Goal: Task Accomplishment & Management: Manage account settings

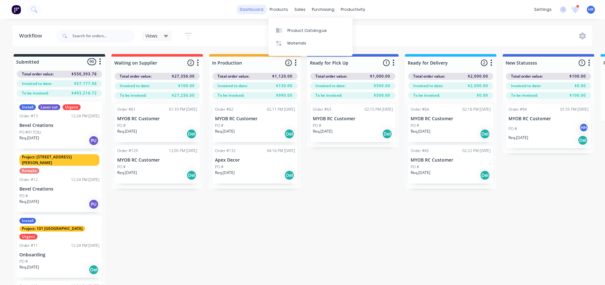
click at [262, 11] on link "dashboard" at bounding box center [252, 10] width 30 height 10
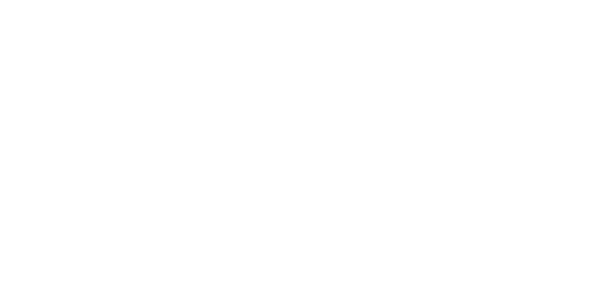
click at [439, 0] on html at bounding box center [305, 0] width 610 height 0
click at [368, 190] on div "Loading..." at bounding box center [305, 145] width 610 height 290
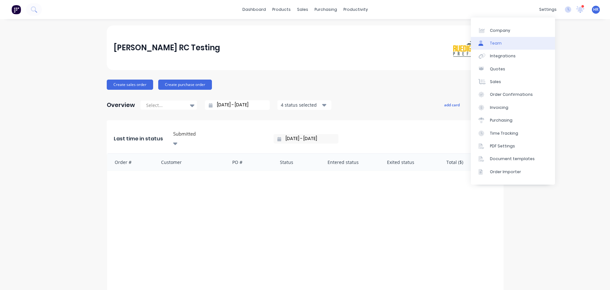
click at [515, 44] on link "Team" at bounding box center [513, 43] width 84 height 13
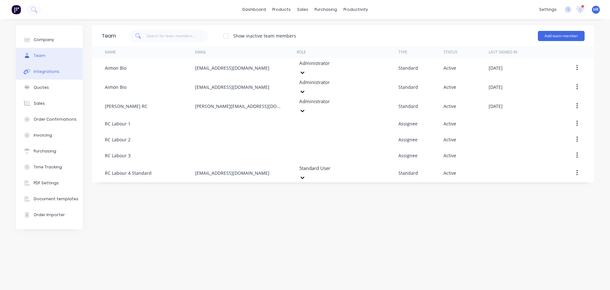
click at [65, 72] on button "Integrations" at bounding box center [49, 72] width 67 height 16
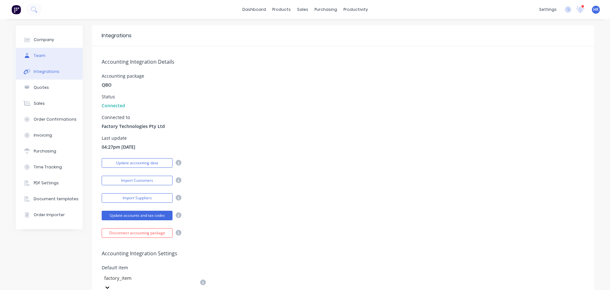
click at [61, 60] on button "Team" at bounding box center [49, 56] width 67 height 16
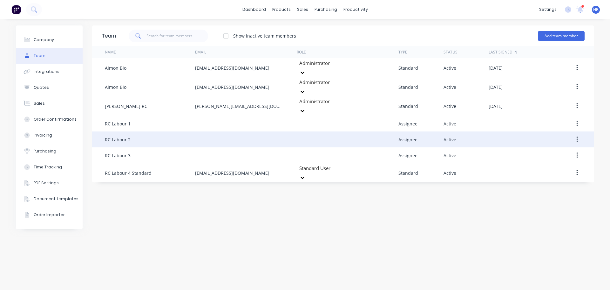
click at [579, 133] on button "button" at bounding box center [577, 138] width 15 height 11
click at [556, 151] on div "Edit" at bounding box center [554, 155] width 49 height 9
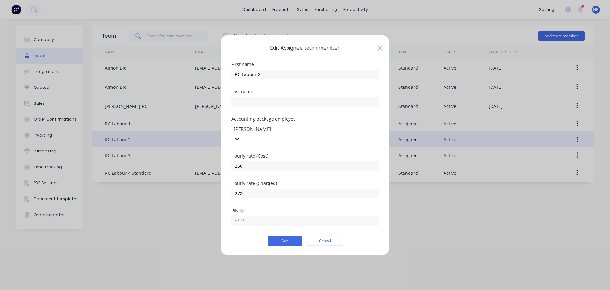
click at [308, 133] on div at bounding box center [279, 129] width 92 height 8
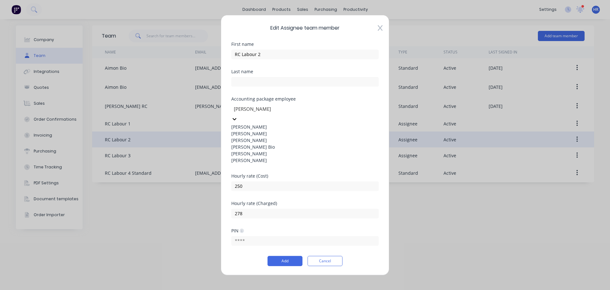
click at [268, 143] on div "Haris Deo" at bounding box center [304, 139] width 147 height 7
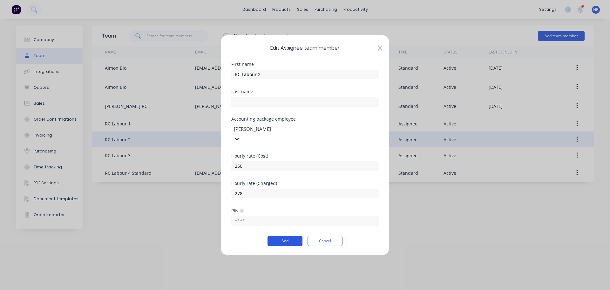
click at [287, 236] on button "Add" at bounding box center [285, 241] width 35 height 10
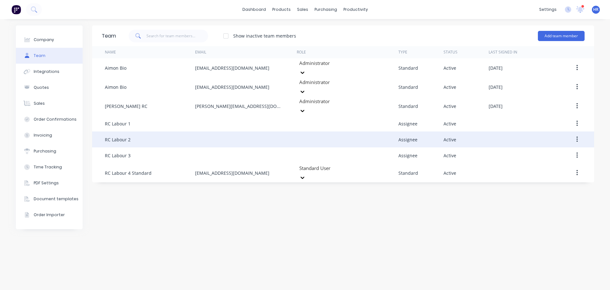
drag, startPoint x: 579, startPoint y: 129, endPoint x: 567, endPoint y: 133, distance: 13.2
click at [579, 133] on button "button" at bounding box center [577, 138] width 15 height 11
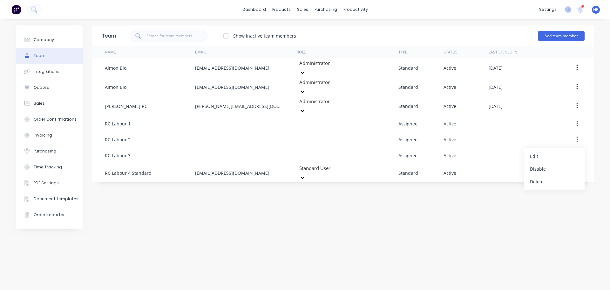
click at [570, 9] on icon at bounding box center [568, 9] width 6 height 6
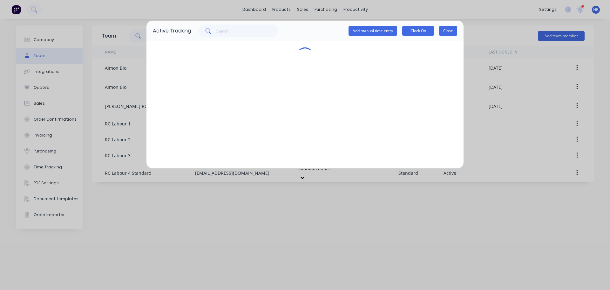
click at [443, 28] on button "Close" at bounding box center [448, 31] width 18 height 10
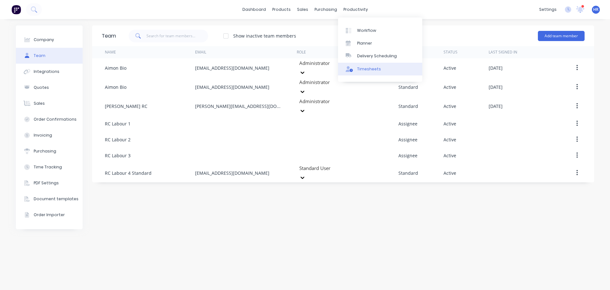
click at [366, 63] on link "Timesheets" at bounding box center [380, 69] width 84 height 13
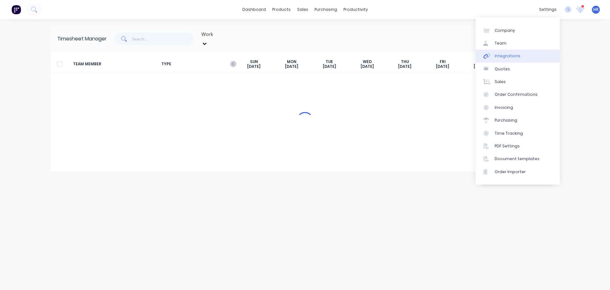
click at [506, 56] on div "Integrations" at bounding box center [508, 56] width 26 height 6
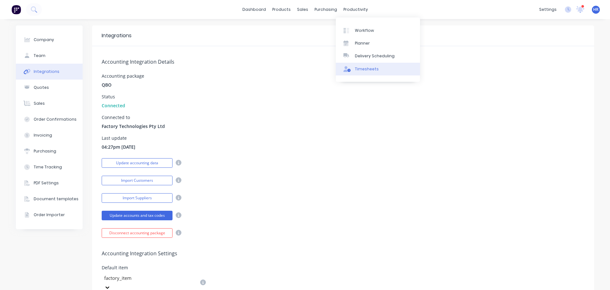
click at [368, 68] on div "Timesheets" at bounding box center [367, 69] width 24 height 6
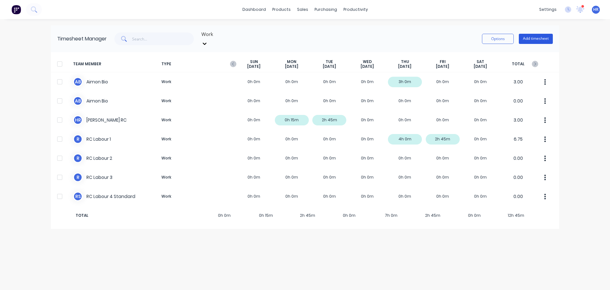
click at [534, 36] on button "Add timesheet" at bounding box center [536, 39] width 34 height 10
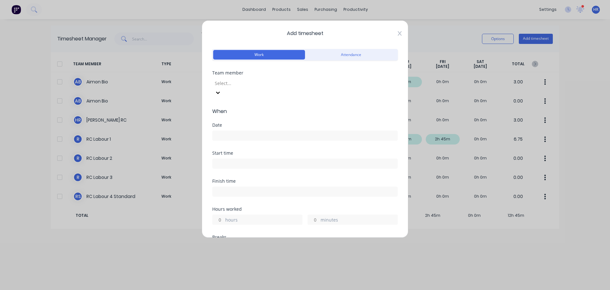
click at [398, 34] on icon at bounding box center [400, 33] width 4 height 5
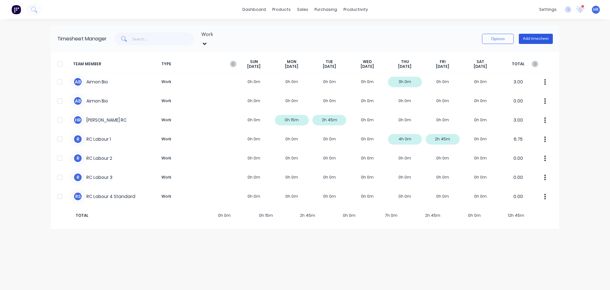
click at [537, 35] on button "Add timesheet" at bounding box center [536, 39] width 34 height 10
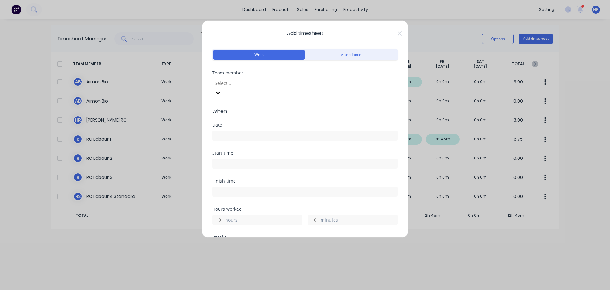
click at [306, 79] on div at bounding box center [260, 83] width 92 height 8
click at [257, 131] on input at bounding box center [305, 136] width 185 height 10
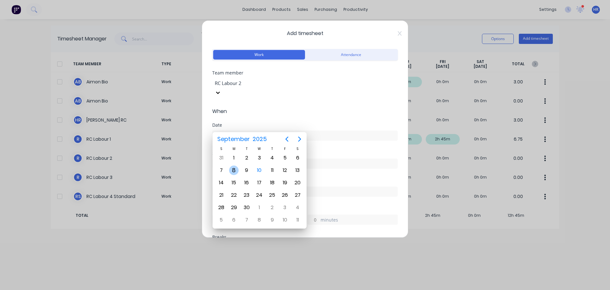
click at [235, 171] on div "8" at bounding box center [234, 170] width 10 height 10
type input "[DATE]"
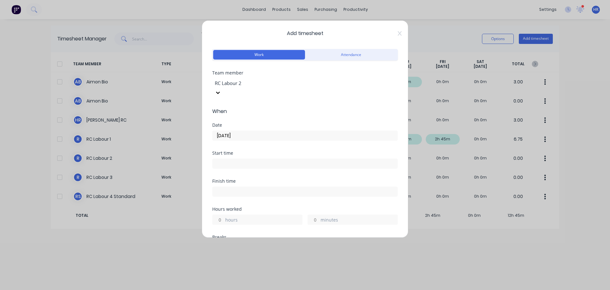
click at [243, 159] on input at bounding box center [305, 164] width 185 height 10
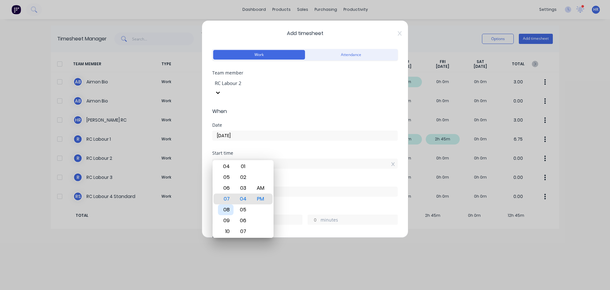
click at [228, 209] on div "08" at bounding box center [226, 209] width 16 height 11
click at [256, 190] on div "AM" at bounding box center [261, 187] width 16 height 11
type input "08:04 AM"
click at [284, 179] on div "Finish time" at bounding box center [305, 181] width 186 height 4
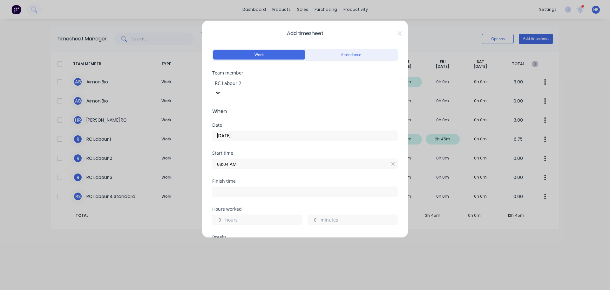
click at [257, 187] on input at bounding box center [305, 192] width 185 height 10
type input "05:04 PM"
type input "9"
type input "0"
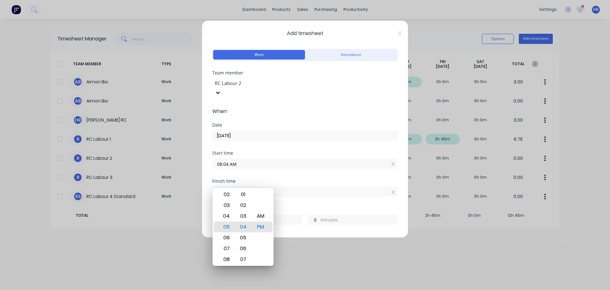
drag, startPoint x: 298, startPoint y: 172, endPoint x: 292, endPoint y: 174, distance: 5.8
click at [298, 179] on div "Finish time" at bounding box center [305, 181] width 186 height 4
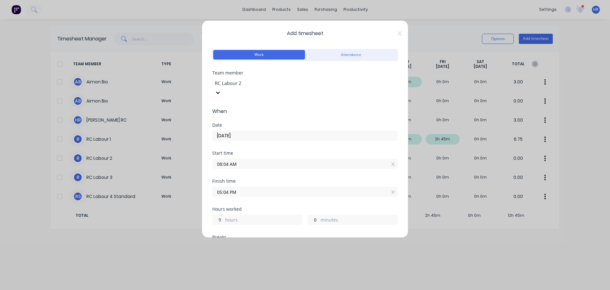
click at [221, 215] on input "9" at bounding box center [218, 220] width 11 height 10
type input "8"
type input "04:04 PM"
click at [285, 207] on div "Hours worked" at bounding box center [305, 209] width 186 height 4
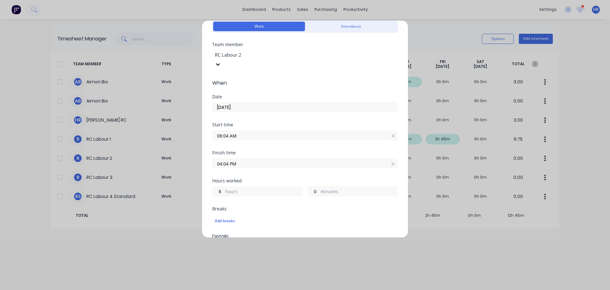
scroll to position [64, 0]
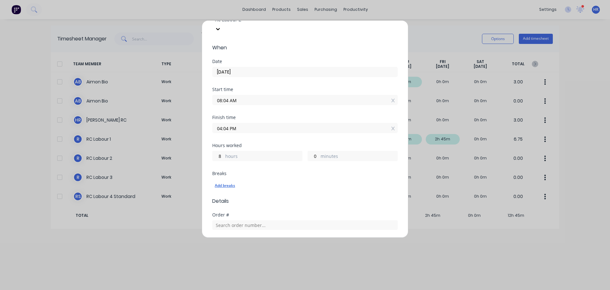
click at [231, 181] on div "Add breaks" at bounding box center [305, 185] width 181 height 8
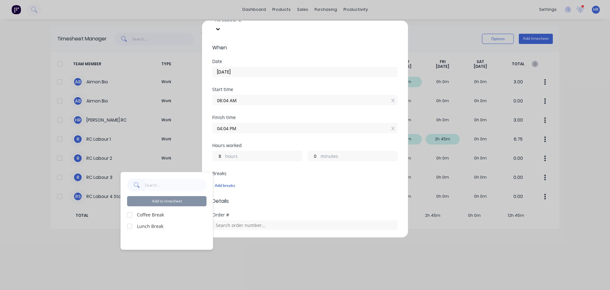
click at [129, 213] on div at bounding box center [129, 214] width 13 height 13
click at [130, 226] on div at bounding box center [129, 226] width 13 height 13
click at [186, 201] on button "Add to timesheet" at bounding box center [166, 201] width 79 height 10
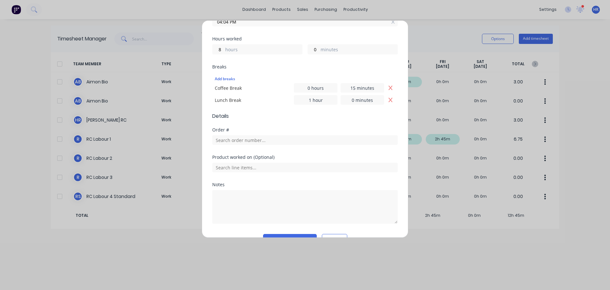
scroll to position [176, 0]
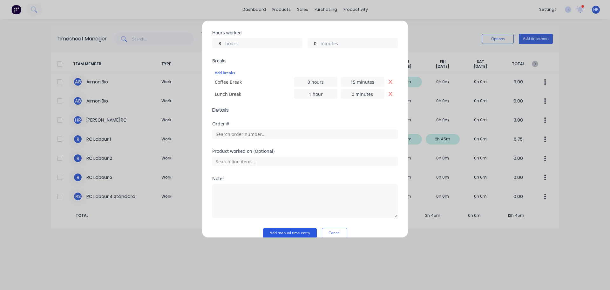
click at [281, 228] on button "Add manual time entry" at bounding box center [290, 233] width 54 height 10
click at [338, 228] on button "Cancel" at bounding box center [334, 233] width 25 height 10
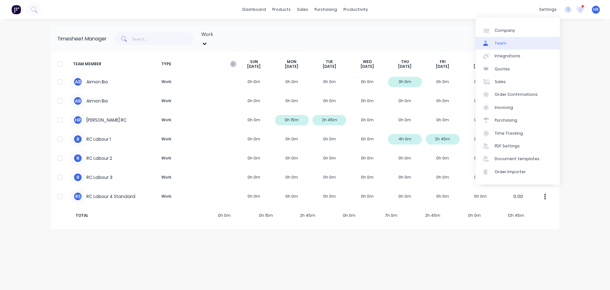
click at [512, 43] on link "Team" at bounding box center [518, 43] width 84 height 13
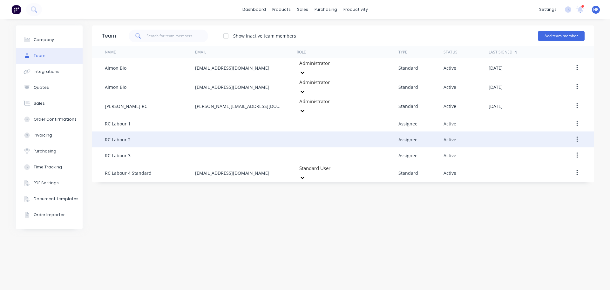
click at [582, 133] on button "button" at bounding box center [577, 138] width 15 height 11
click at [539, 151] on div "Edit" at bounding box center [554, 155] width 49 height 9
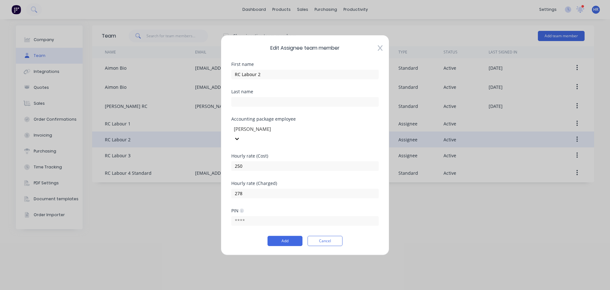
click at [275, 131] on div at bounding box center [279, 129] width 92 height 8
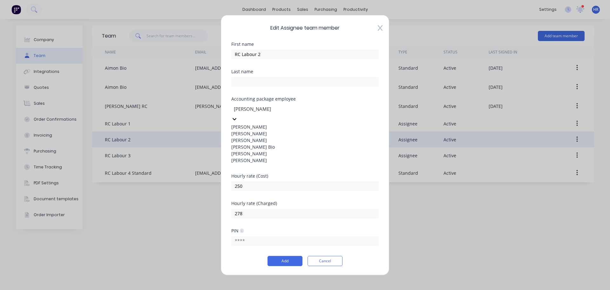
click at [296, 136] on div "[PERSON_NAME]" at bounding box center [304, 133] width 147 height 7
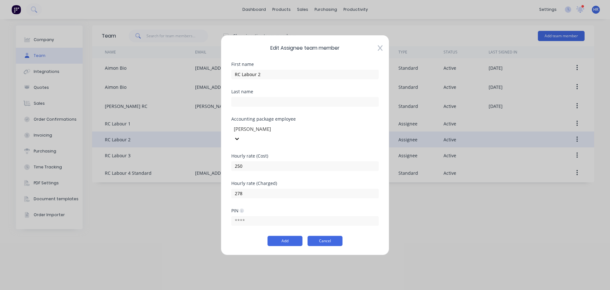
click at [333, 236] on button "Cancel" at bounding box center [325, 241] width 35 height 10
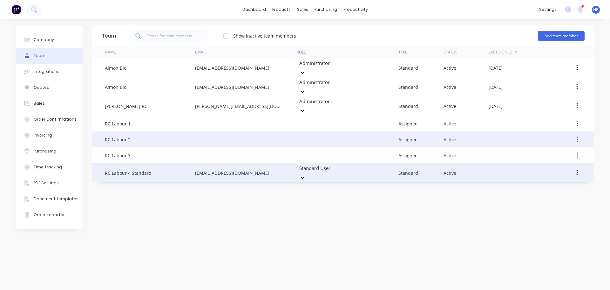
click at [582, 167] on button "button" at bounding box center [577, 172] width 15 height 11
click at [551, 185] on div "Edit" at bounding box center [554, 189] width 49 height 9
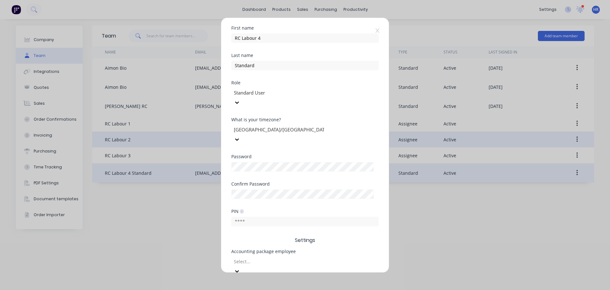
scroll to position [64, 0]
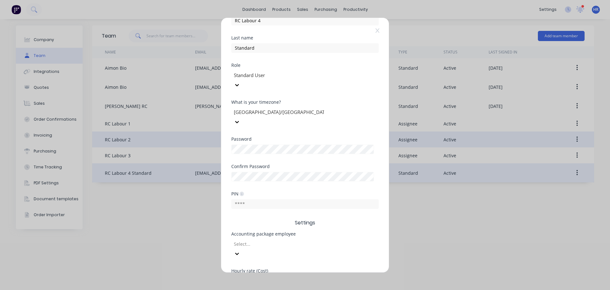
click at [287, 240] on div at bounding box center [279, 244] width 92 height 8
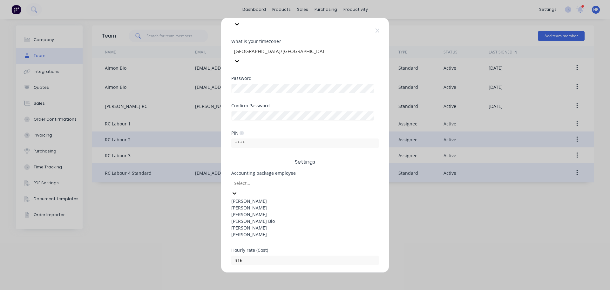
scroll to position [127, 0]
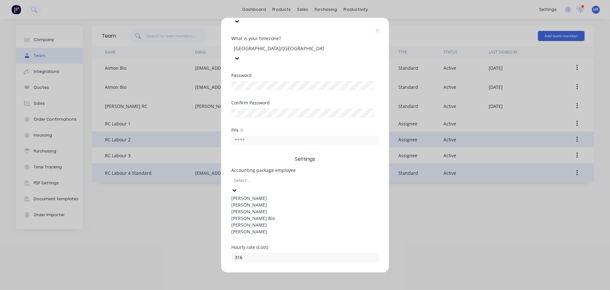
click at [286, 201] on div "[PERSON_NAME]" at bounding box center [304, 204] width 147 height 7
click at [296, 268] on div at bounding box center [279, 272] width 92 height 8
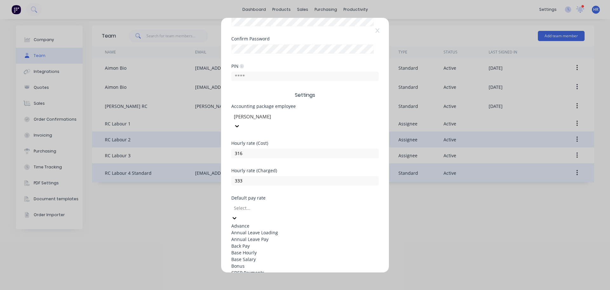
scroll to position [191, 0]
click at [269, 249] on div "Base Hourly" at bounding box center [304, 252] width 147 height 7
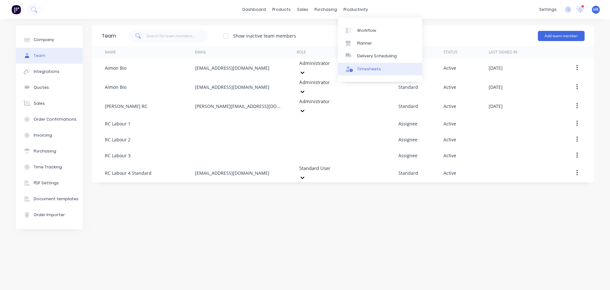
click at [364, 68] on div "Timesheets" at bounding box center [369, 69] width 24 height 6
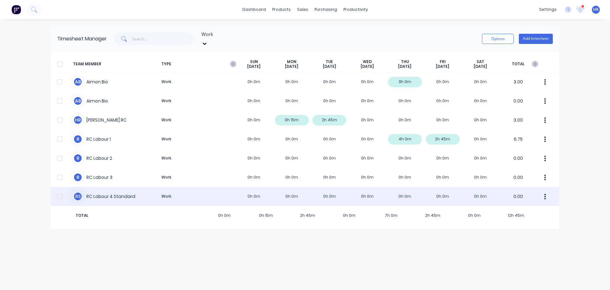
click at [545, 193] on icon "button" at bounding box center [546, 196] width 2 height 6
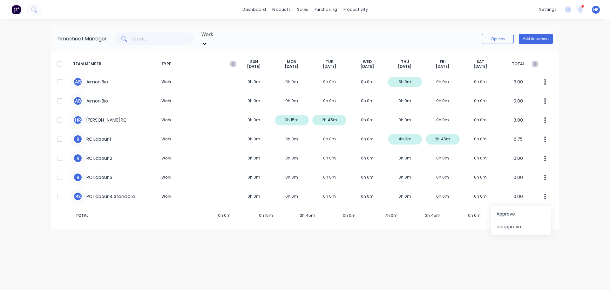
click at [361, 246] on div "Timesheet Manager Work Options Add timesheet TEAM MEMBER TYPE SUN Sep 7th MON S…" at bounding box center [305, 154] width 509 height 258
click at [538, 34] on button "Add timesheet" at bounding box center [536, 39] width 34 height 10
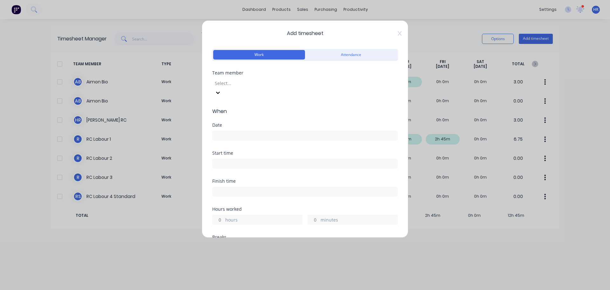
click at [278, 81] on div at bounding box center [260, 83] width 92 height 8
click at [247, 131] on input at bounding box center [305, 136] width 185 height 10
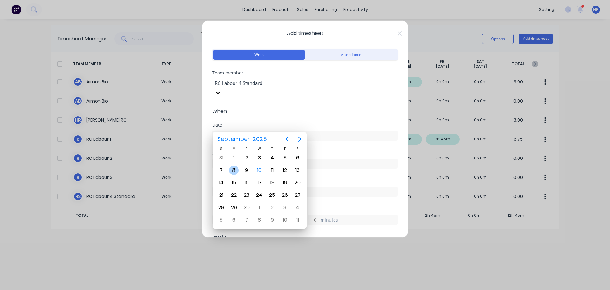
click at [238, 169] on div "8" at bounding box center [234, 170] width 10 height 10
type input "[DATE]"
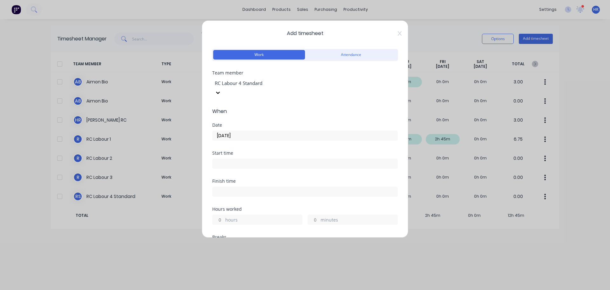
click at [242, 159] on input at bounding box center [305, 164] width 185 height 10
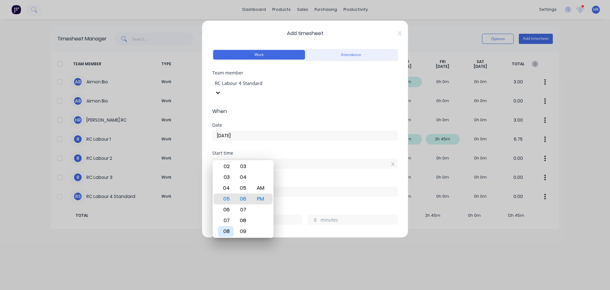
click at [233, 234] on div "08" at bounding box center [226, 231] width 16 height 11
click at [265, 185] on div "AM" at bounding box center [261, 187] width 16 height 11
type input "08:06 AM"
click at [298, 162] on div "Start time 08:06 AM" at bounding box center [305, 165] width 186 height 28
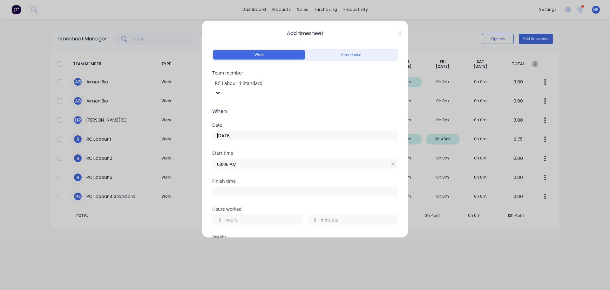
click at [220, 215] on input "hours" at bounding box center [218, 220] width 11 height 10
type input "5"
type input "01:06 PM"
type input "0"
click at [261, 189] on div "Finish time 01:06 PM" at bounding box center [305, 193] width 186 height 28
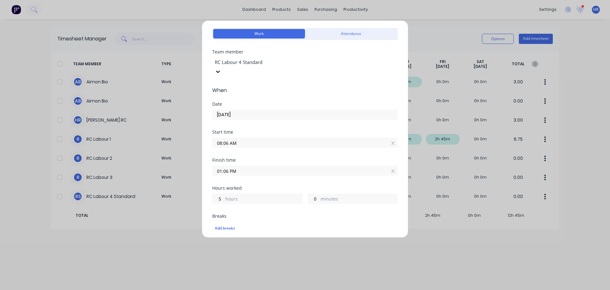
scroll to position [64, 0]
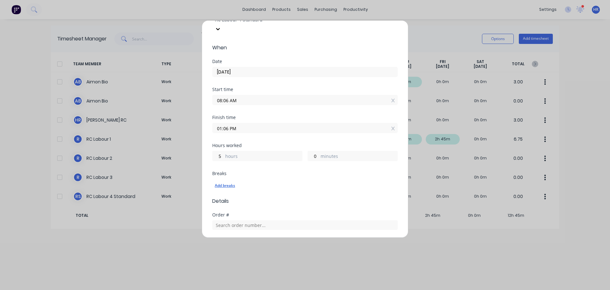
click at [232, 181] on div "Add breaks" at bounding box center [305, 185] width 181 height 8
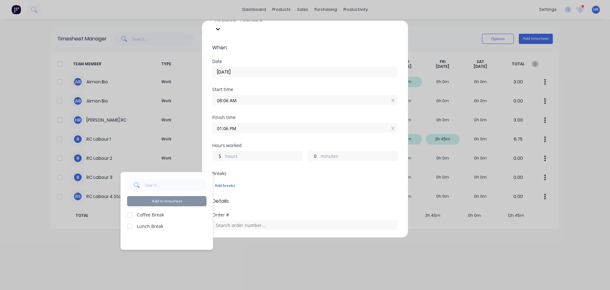
click at [135, 215] on div at bounding box center [129, 214] width 13 height 13
click at [132, 224] on div at bounding box center [129, 226] width 13 height 13
click at [165, 203] on button "Add to timesheet" at bounding box center [166, 201] width 79 height 10
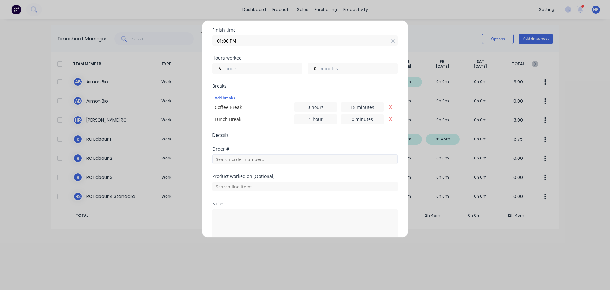
scroll to position [176, 0]
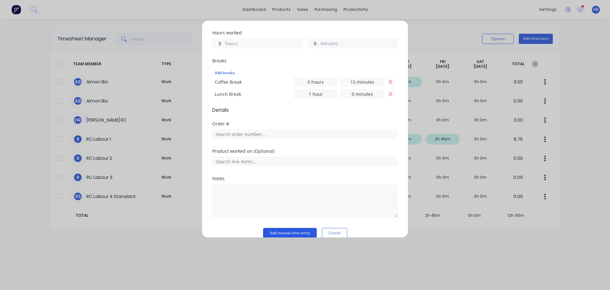
click at [298, 228] on button "Add manual time entry" at bounding box center [290, 233] width 54 height 10
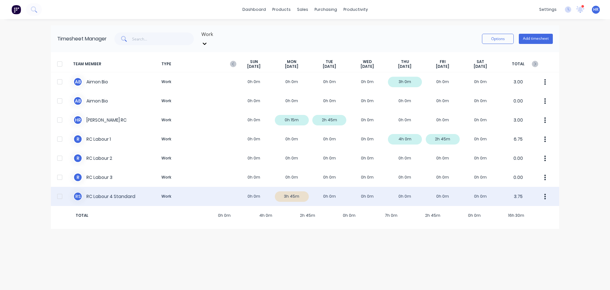
click at [60, 190] on div at bounding box center [59, 196] width 13 height 13
click at [544, 191] on button "button" at bounding box center [545, 196] width 13 height 13
click at [522, 209] on div "Approve" at bounding box center [521, 213] width 49 height 9
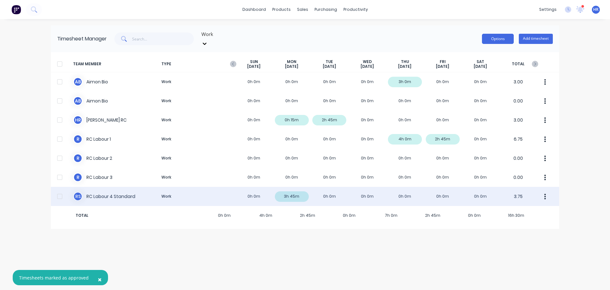
click at [506, 38] on button "Options" at bounding box center [498, 39] width 32 height 10
click at [58, 190] on div at bounding box center [59, 196] width 13 height 13
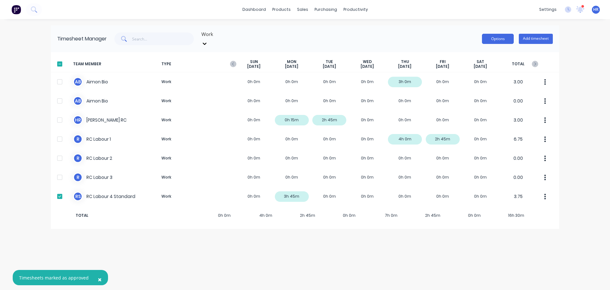
click at [488, 35] on button "Options" at bounding box center [498, 39] width 32 height 10
click at [469, 89] on div "Export" at bounding box center [483, 93] width 49 height 9
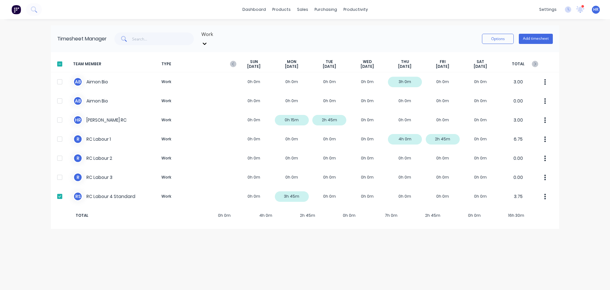
click at [234, 38] on div at bounding box center [247, 34] width 92 height 8
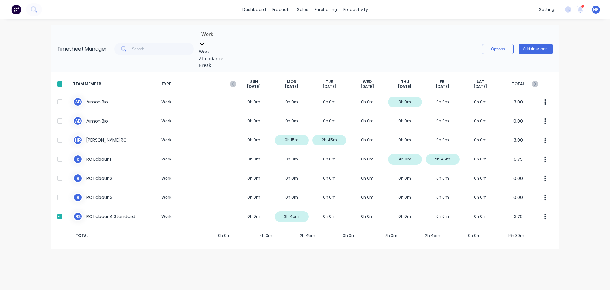
click at [218, 61] on div "Attendance" at bounding box center [246, 58] width 95 height 7
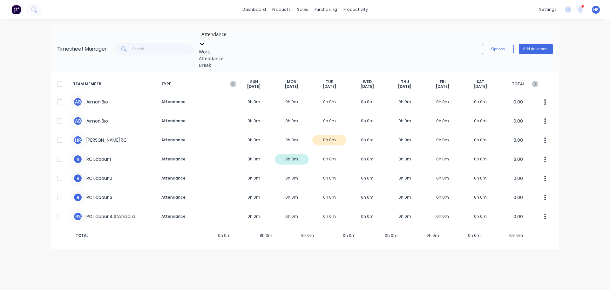
click at [219, 33] on div at bounding box center [247, 34] width 92 height 8
click at [213, 68] on div "Break" at bounding box center [246, 65] width 95 height 7
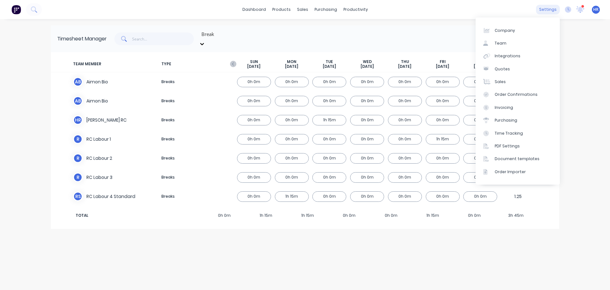
click at [547, 10] on div "settings" at bounding box center [548, 10] width 24 height 10
click at [507, 58] on div "Integrations" at bounding box center [508, 56] width 26 height 6
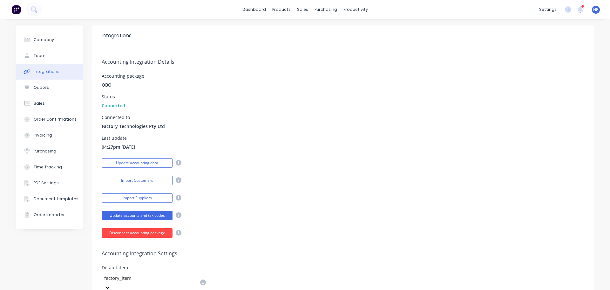
click at [134, 232] on button "Disconnect accounting package" at bounding box center [137, 233] width 71 height 10
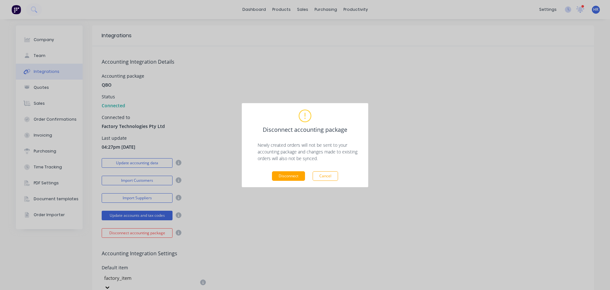
click at [293, 175] on button "Disconnect" at bounding box center [288, 176] width 33 height 10
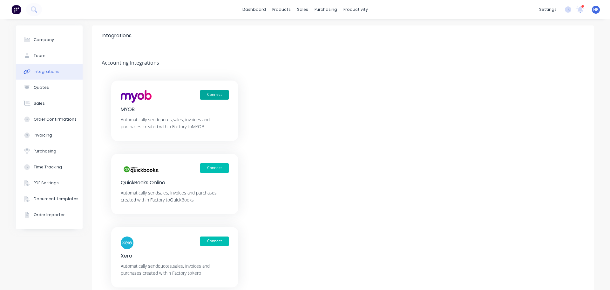
click at [215, 96] on button "Connect" at bounding box center [214, 95] width 29 height 10
click at [213, 92] on button "Connect" at bounding box center [214, 95] width 29 height 10
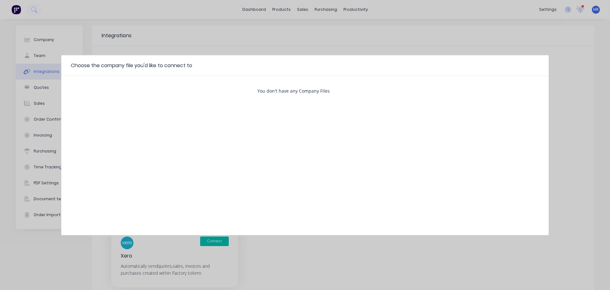
click at [301, 92] on div "You don't have any Company Files" at bounding box center [304, 90] width 95 height 7
click at [478, 33] on div "Choose the company file you'd like to connect to You don't have any Company Fil…" at bounding box center [305, 145] width 610 height 290
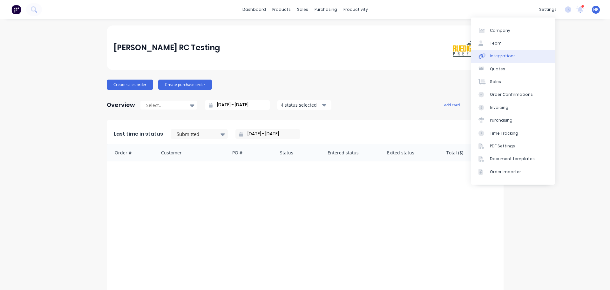
click at [519, 56] on link "Integrations" at bounding box center [513, 56] width 84 height 13
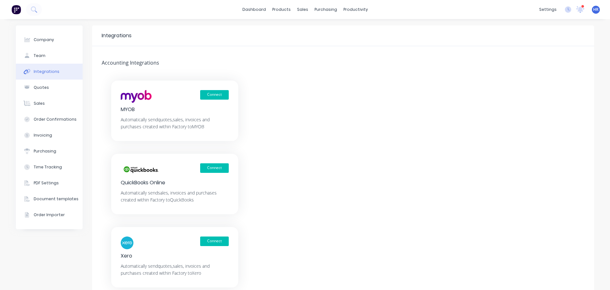
drag, startPoint x: 343, startPoint y: 79, endPoint x: 243, endPoint y: 89, distance: 100.7
click at [343, 79] on div "Integrations Accounting Integrations Connect MYOB Automatically send quotes, sa…" at bounding box center [343, 167] width 502 height 284
click at [218, 96] on button "Connect" at bounding box center [214, 95] width 29 height 10
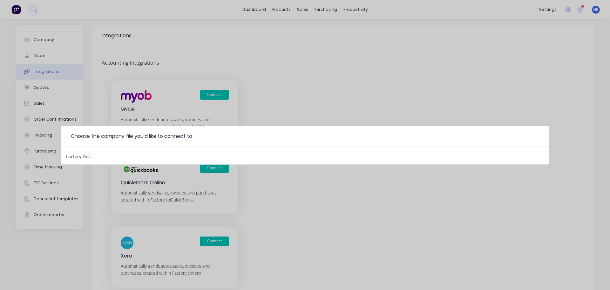
click at [119, 155] on div "Factory Dev" at bounding box center [305, 155] width 488 height 18
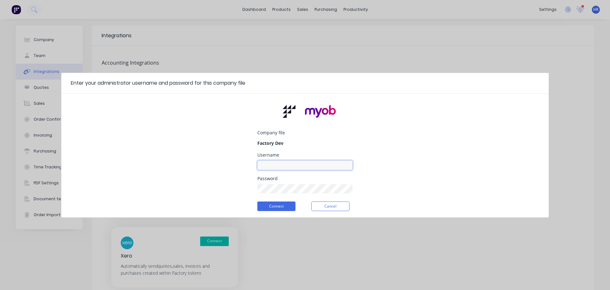
click at [324, 166] on input at bounding box center [304, 165] width 95 height 10
type input "myob_admin"
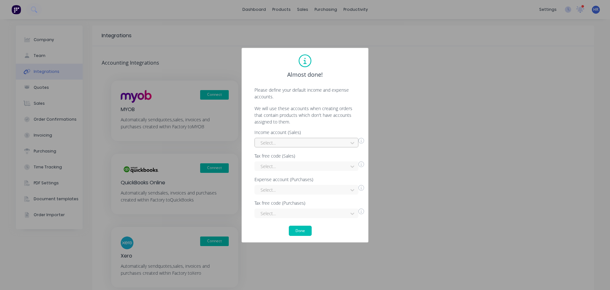
click at [329, 142] on div at bounding box center [302, 143] width 85 height 8
click at [301, 160] on div "Interest Income" at bounding box center [307, 157] width 104 height 12
click at [289, 171] on div "Income account (Sales) option Interest Income, selected. Interest Income Tax fr…" at bounding box center [305, 174] width 114 height 88
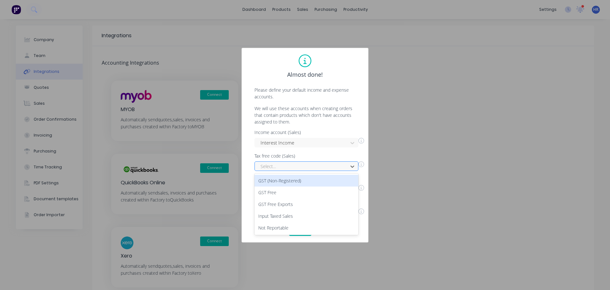
click at [297, 166] on div at bounding box center [302, 166] width 85 height 8
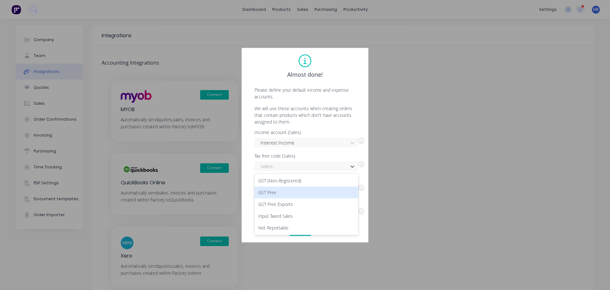
click at [278, 192] on div "GST Free" at bounding box center [307, 192] width 104 height 12
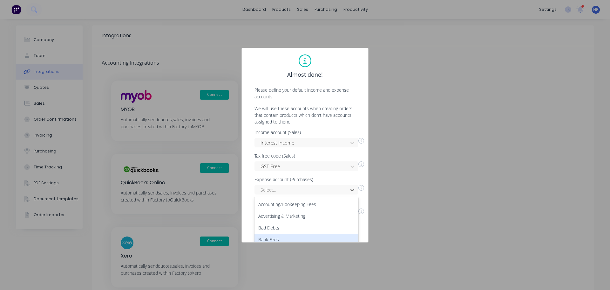
click at [286, 190] on div "50 results available. Use Up and Down to choose options, press Enter to select …" at bounding box center [307, 190] width 104 height 10
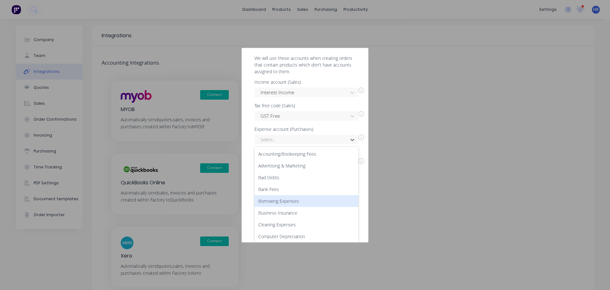
click at [310, 199] on div "Borrowing Expenses" at bounding box center [307, 201] width 104 height 12
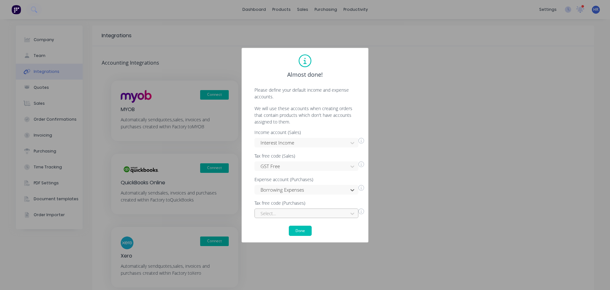
click at [289, 215] on div "Select..." at bounding box center [307, 213] width 104 height 10
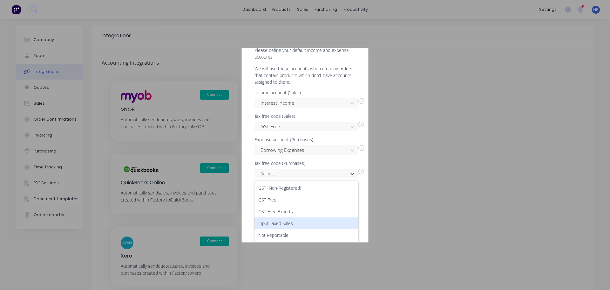
click at [306, 210] on div "GST Free Exports" at bounding box center [307, 211] width 104 height 12
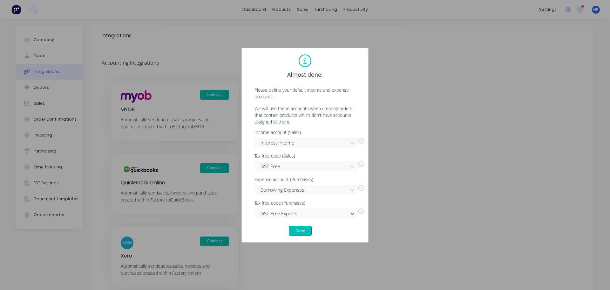
scroll to position [0, 0]
click at [298, 229] on button "Done" at bounding box center [300, 230] width 23 height 10
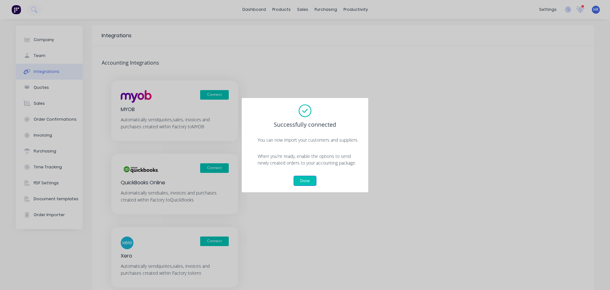
click at [308, 181] on button "Done" at bounding box center [305, 180] width 23 height 10
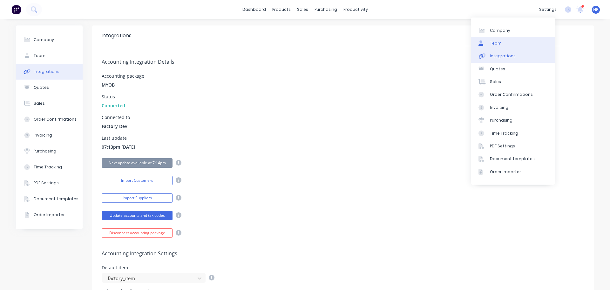
click at [512, 44] on link "Team" at bounding box center [513, 43] width 84 height 13
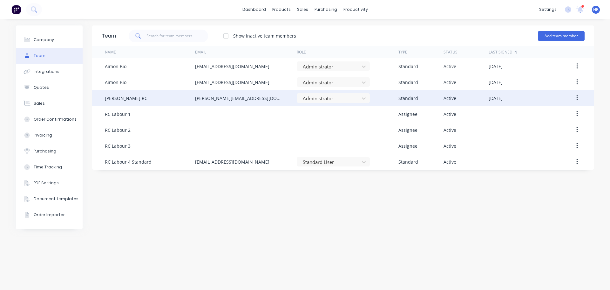
click at [578, 97] on button "button" at bounding box center [577, 97] width 15 height 11
click at [558, 110] on div "Edit" at bounding box center [554, 114] width 49 height 9
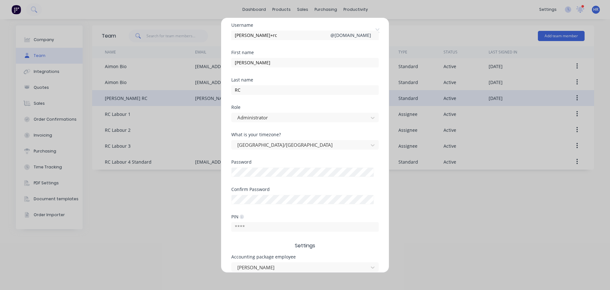
scroll to position [64, 0]
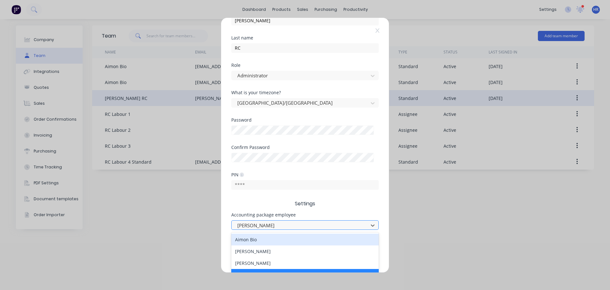
click at [266, 224] on div at bounding box center [301, 225] width 128 height 8
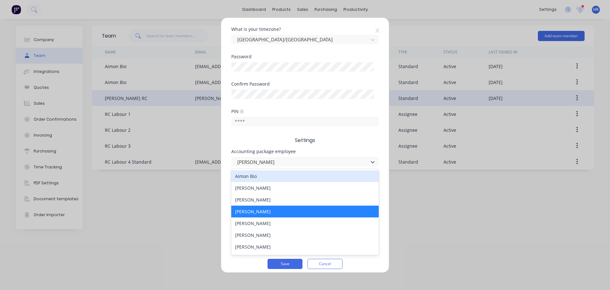
scroll to position [127, 0]
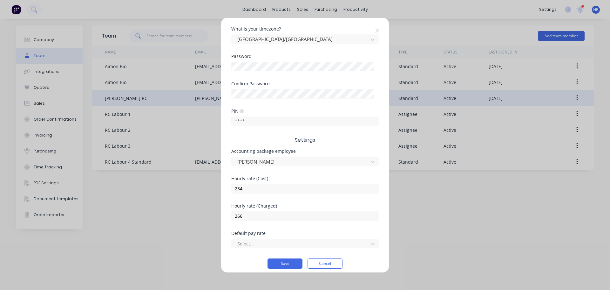
click at [330, 146] on form "Username harold+rc @ hd.com First name Harry Last name RC Role Administrator Wh…" at bounding box center [304, 92] width 147 height 351
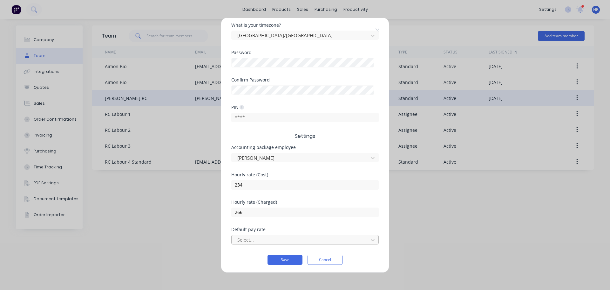
scroll to position [132, 0]
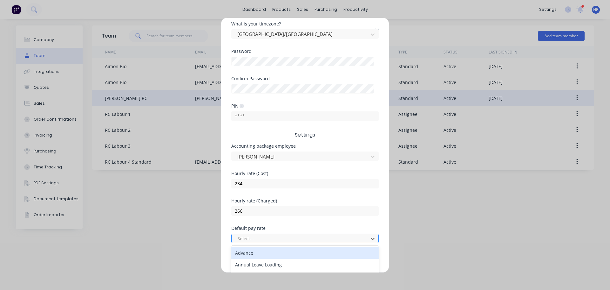
click at [292, 236] on div at bounding box center [301, 238] width 128 height 8
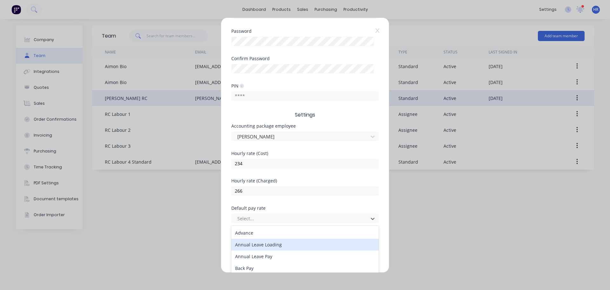
scroll to position [191, 0]
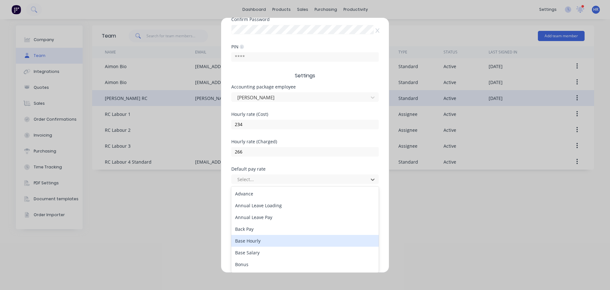
click at [263, 245] on div "Base Hourly" at bounding box center [304, 241] width 147 height 12
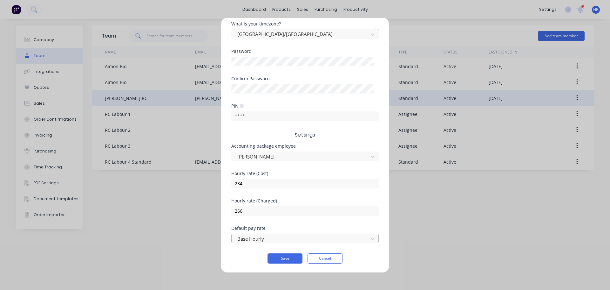
scroll to position [132, 0]
click at [277, 259] on button "Save" at bounding box center [285, 258] width 35 height 10
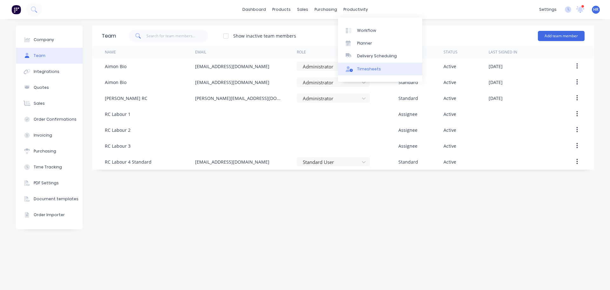
click at [378, 68] on div "Timesheets" at bounding box center [369, 69] width 24 height 6
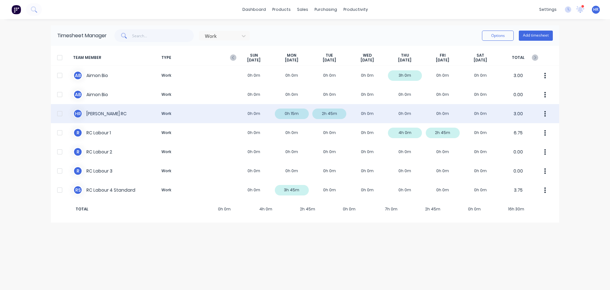
click at [59, 113] on div at bounding box center [59, 113] width 13 height 13
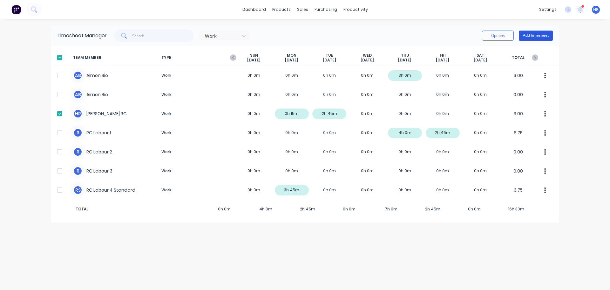
click at [531, 34] on button "Add timesheet" at bounding box center [536, 36] width 34 height 10
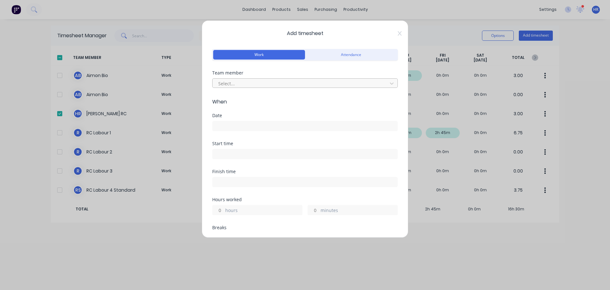
click at [289, 88] on div "Select..." at bounding box center [301, 84] width 170 height 10
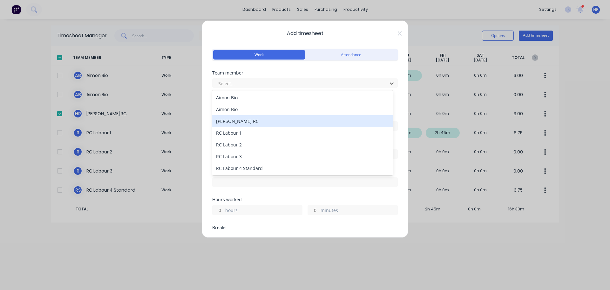
click at [259, 117] on div "[PERSON_NAME] RC" at bounding box center [302, 121] width 181 height 12
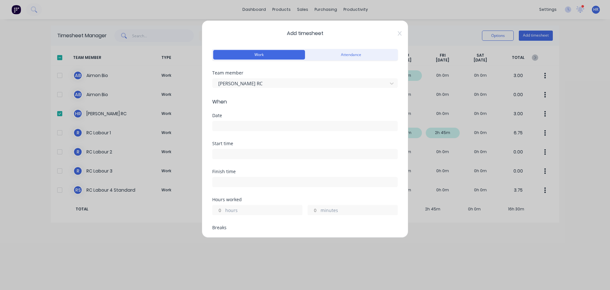
drag, startPoint x: 241, startPoint y: 125, endPoint x: 248, endPoint y: 125, distance: 7.0
click at [242, 125] on input at bounding box center [305, 126] width 185 height 10
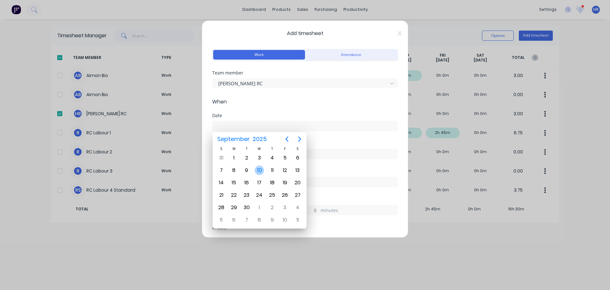
click at [259, 172] on div "10" at bounding box center [260, 170] width 10 height 10
type input "10/09/2025"
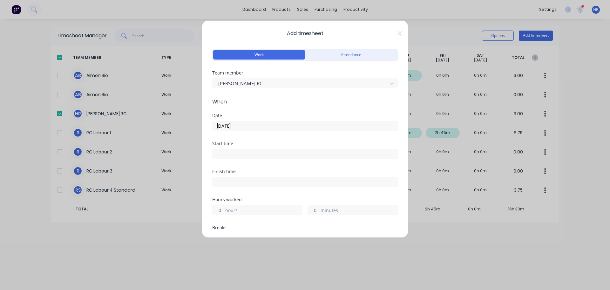
click at [250, 153] on input at bounding box center [305, 154] width 185 height 10
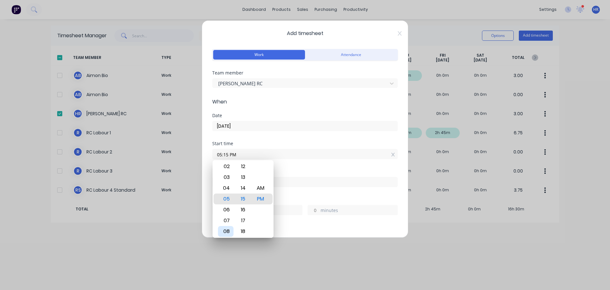
click at [231, 231] on div "08" at bounding box center [226, 231] width 16 height 11
click at [258, 186] on div "AM" at bounding box center [261, 187] width 16 height 11
type input "08:15 AM"
click at [296, 168] on div "Start time 08:15 AM" at bounding box center [305, 155] width 186 height 28
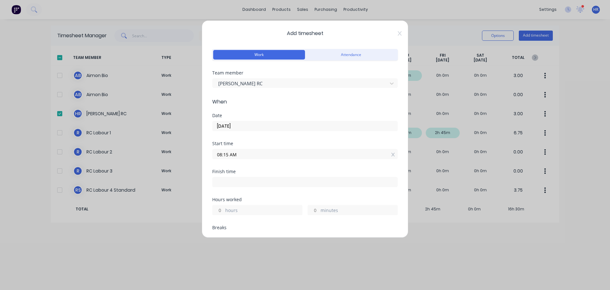
click at [222, 209] on input "hours" at bounding box center [218, 210] width 11 height 10
type input "7"
type input "03:15 PM"
type input "0"
click at [282, 187] on div "Finish time 03:15 PM" at bounding box center [305, 183] width 186 height 28
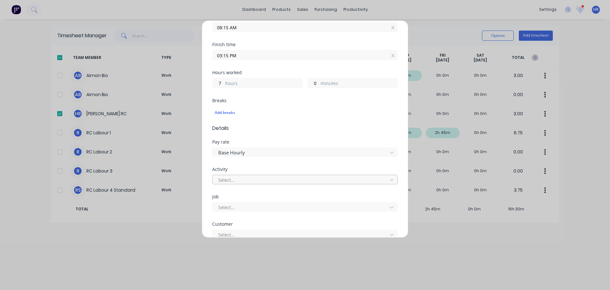
scroll to position [127, 0]
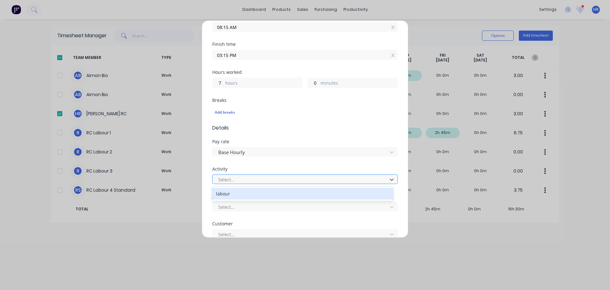
click at [250, 183] on div at bounding box center [301, 179] width 167 height 8
click at [247, 191] on div "labour" at bounding box center [302, 194] width 181 height 12
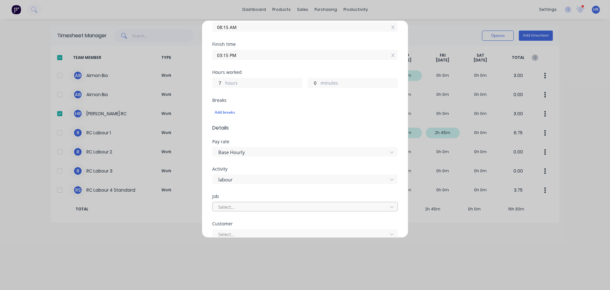
click at [242, 206] on div at bounding box center [301, 207] width 167 height 8
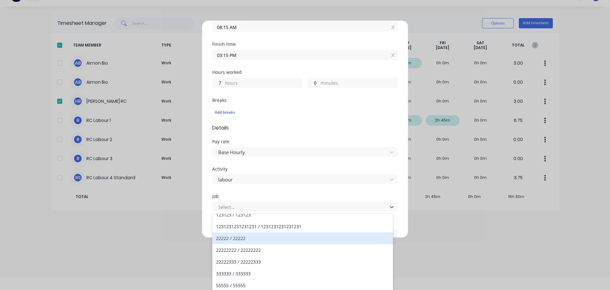
scroll to position [159, 0]
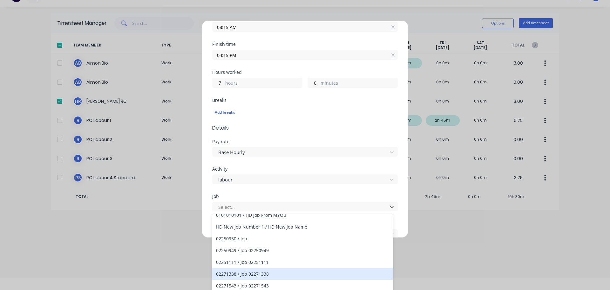
click at [278, 277] on div "02271338 / Job 02271338" at bounding box center [302, 274] width 181 height 12
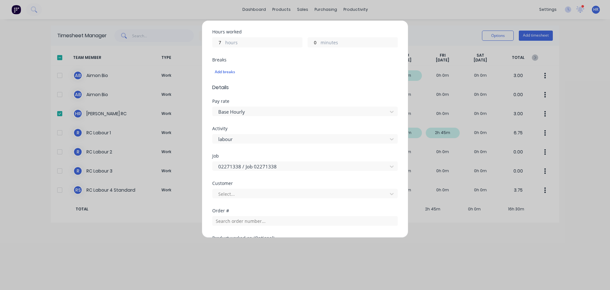
scroll to position [222, 0]
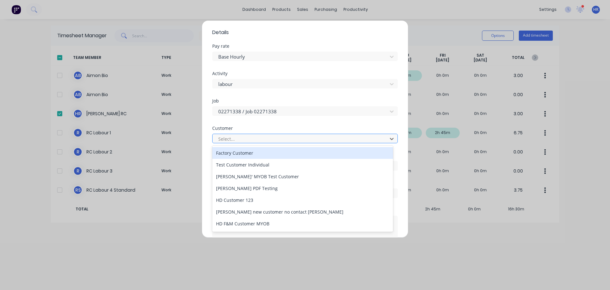
click at [285, 141] on div at bounding box center [301, 139] width 167 height 8
click at [273, 155] on div "Factory Customer" at bounding box center [302, 153] width 181 height 12
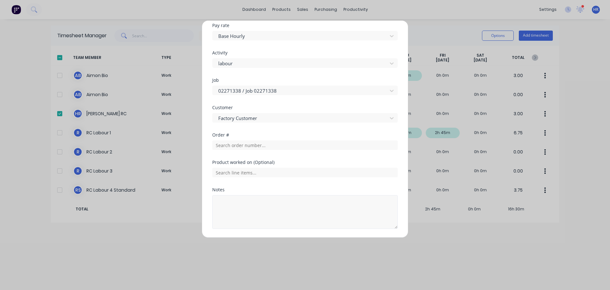
scroll to position [264, 0]
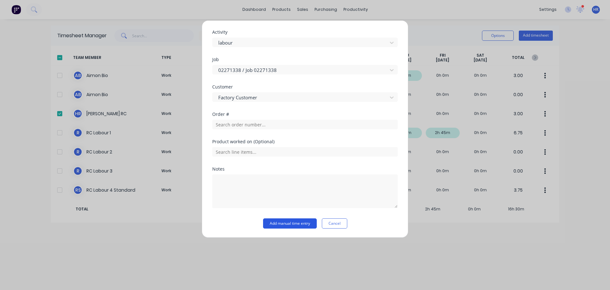
click at [285, 223] on button "Add manual time entry" at bounding box center [290, 223] width 54 height 10
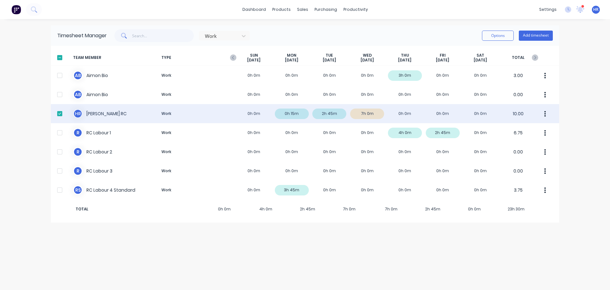
click at [456, 113] on div "H R Harry RC Work 0h 0m 0h 15m 2h 45m 7h 0m 0h 0m 0h 0m 0h 0m 10.00" at bounding box center [305, 113] width 509 height 19
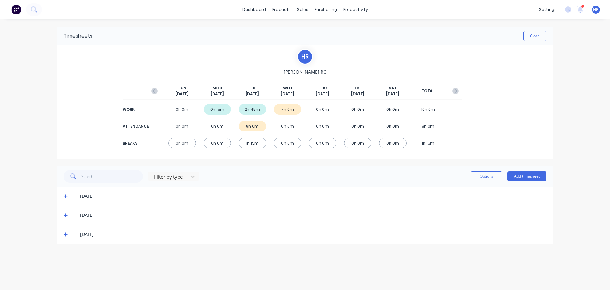
click at [66, 234] on icon at bounding box center [66, 234] width 4 height 4
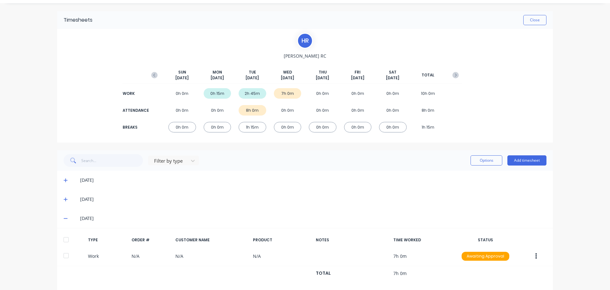
scroll to position [25, 0]
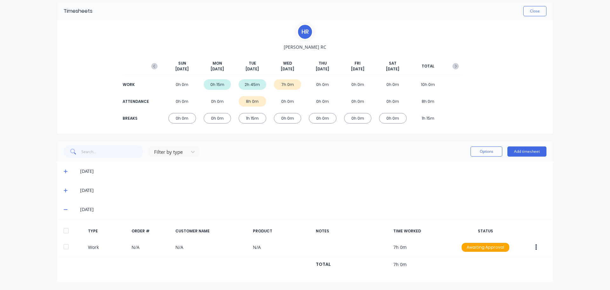
click at [64, 229] on div at bounding box center [66, 230] width 13 height 13
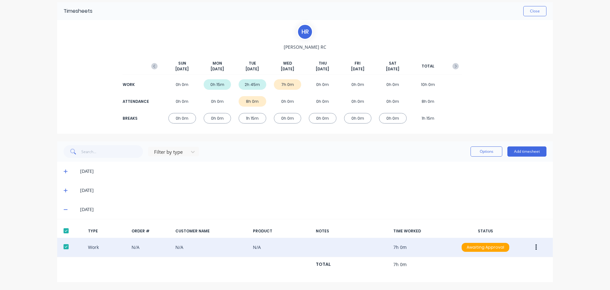
click at [538, 248] on button "button" at bounding box center [536, 246] width 15 height 11
click at [506, 247] on div "Approve" at bounding box center [513, 248] width 49 height 9
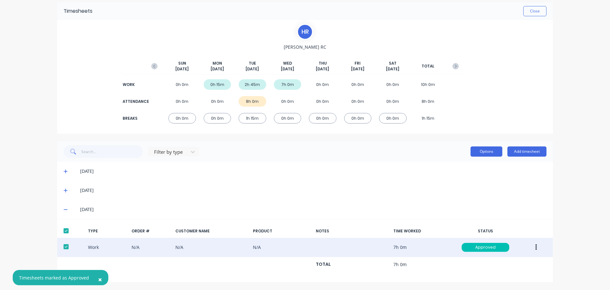
click at [490, 148] on button "Options" at bounding box center [487, 151] width 32 height 10
click at [467, 203] on div "Export" at bounding box center [472, 205] width 49 height 9
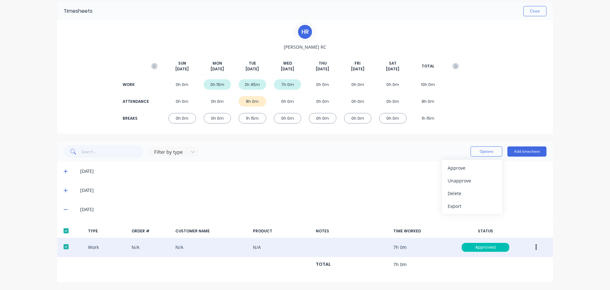
click at [428, 249] on div "Work N/A N/A N/A 7h 0m Approved" at bounding box center [305, 246] width 496 height 19
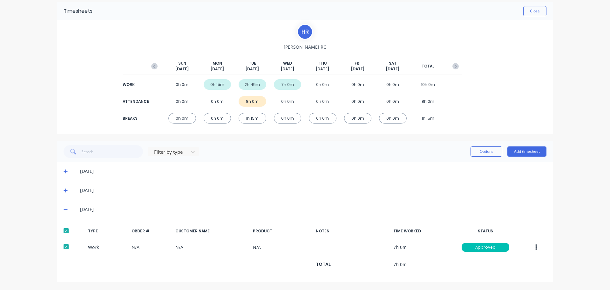
click at [536, 246] on button "button" at bounding box center [536, 246] width 15 height 11
click at [514, 227] on div "Edit" at bounding box center [513, 222] width 49 height 9
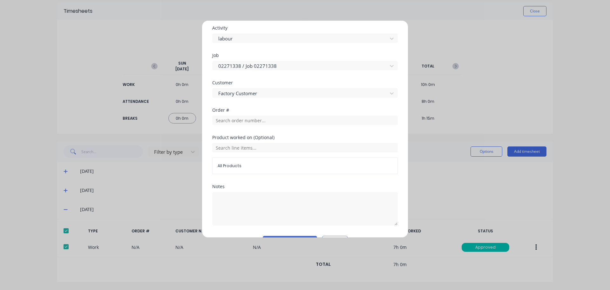
scroll to position [258, 0]
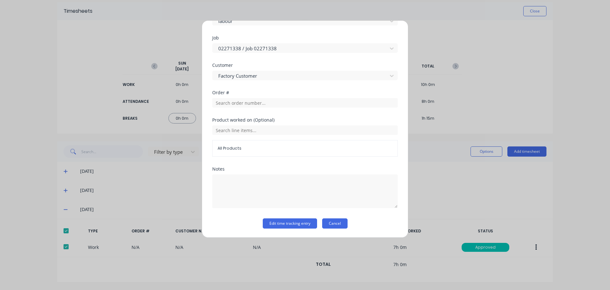
click at [335, 219] on button "Cancel" at bounding box center [334, 223] width 25 height 10
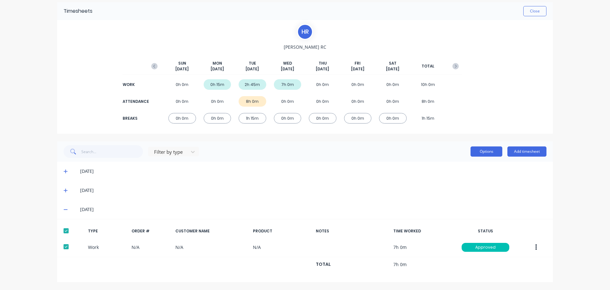
click at [486, 148] on button "Options" at bounding box center [487, 151] width 32 height 10
click at [451, 208] on div "Export" at bounding box center [472, 205] width 49 height 9
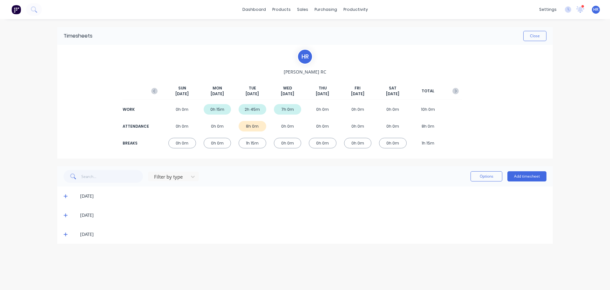
click at [63, 235] on div "[DATE]" at bounding box center [305, 233] width 496 height 19
drag, startPoint x: 64, startPoint y: 233, endPoint x: 68, endPoint y: 230, distance: 5.2
click at [65, 233] on icon at bounding box center [66, 234] width 4 height 4
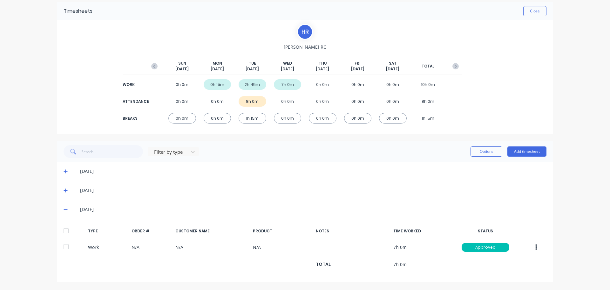
click at [60, 231] on div at bounding box center [66, 230] width 13 height 13
click at [473, 151] on button "Options" at bounding box center [487, 151] width 32 height 10
click at [461, 208] on div "Export" at bounding box center [472, 205] width 49 height 9
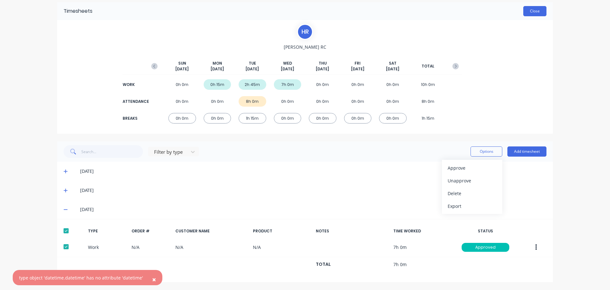
click at [536, 13] on button "Close" at bounding box center [534, 11] width 23 height 10
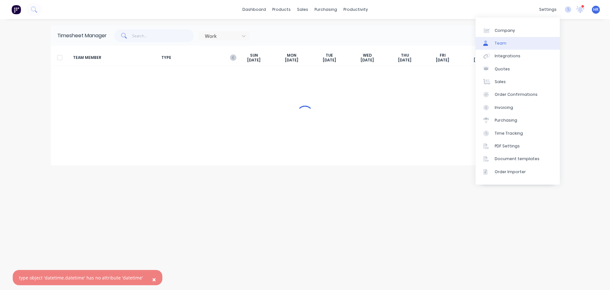
click at [521, 43] on link "Team" at bounding box center [518, 43] width 84 height 13
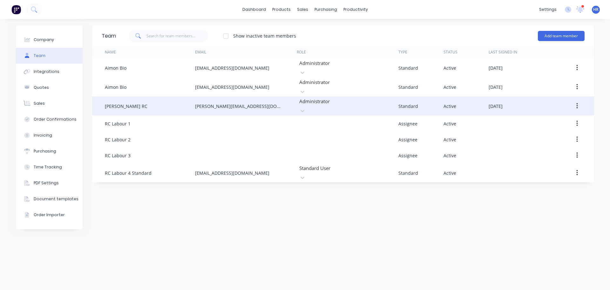
click at [579, 100] on button "button" at bounding box center [577, 105] width 15 height 11
click at [547, 118] on div "Edit" at bounding box center [554, 122] width 49 height 9
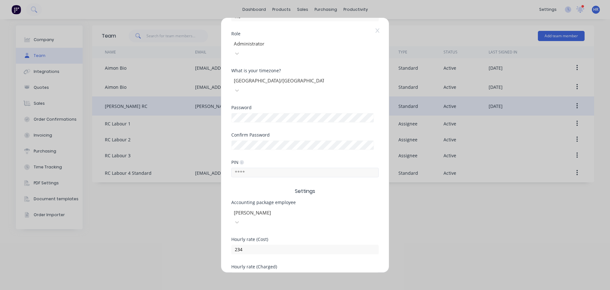
scroll to position [95, 0]
click at [313, 208] on div at bounding box center [279, 212] width 92 height 8
click at [278, 233] on div "[PERSON_NAME]" at bounding box center [304, 236] width 147 height 7
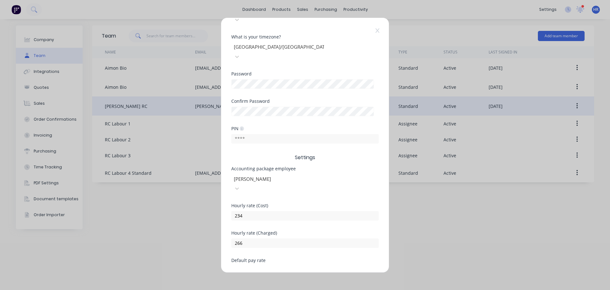
scroll to position [132, 0]
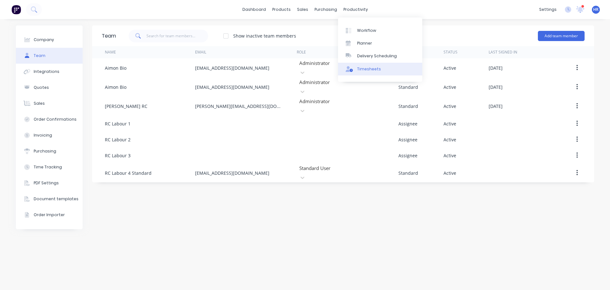
click at [372, 70] on div "Timesheets" at bounding box center [369, 69] width 24 height 6
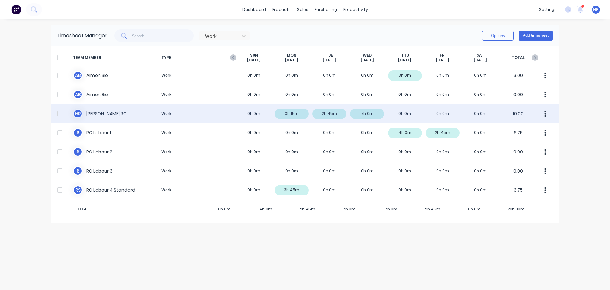
click at [94, 113] on div "H R Harry RC Work 0h 0m 0h 15m 2h 45m 7h 0m 0h 0m 0h 0m 0h 0m 10.00" at bounding box center [305, 113] width 509 height 19
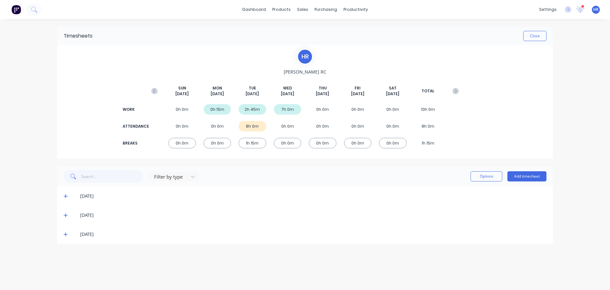
click at [62, 235] on div "10/09/25" at bounding box center [305, 233] width 496 height 19
click at [68, 234] on span at bounding box center [67, 234] width 6 height 6
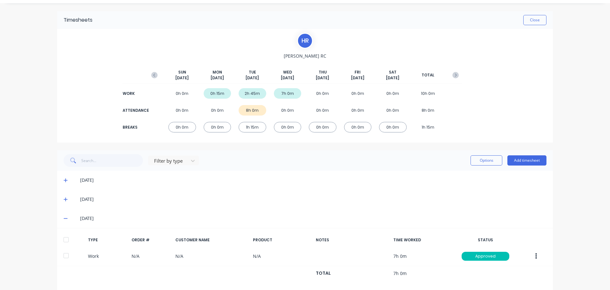
scroll to position [25, 0]
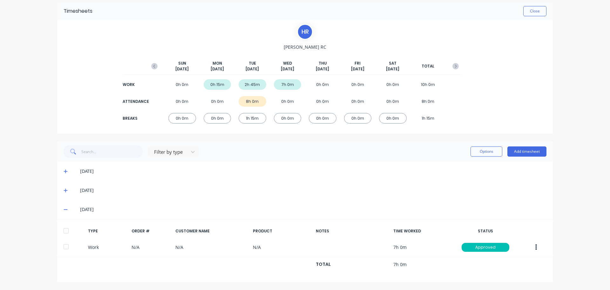
click at [68, 232] on div at bounding box center [66, 230] width 13 height 13
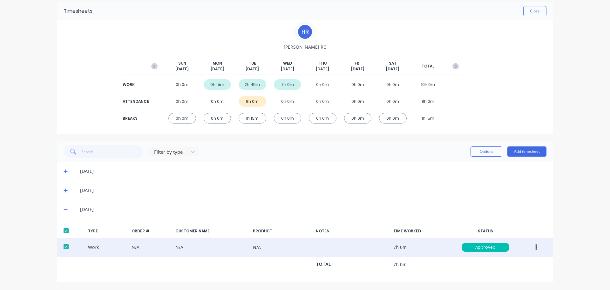
click at [535, 250] on button "button" at bounding box center [536, 246] width 15 height 11
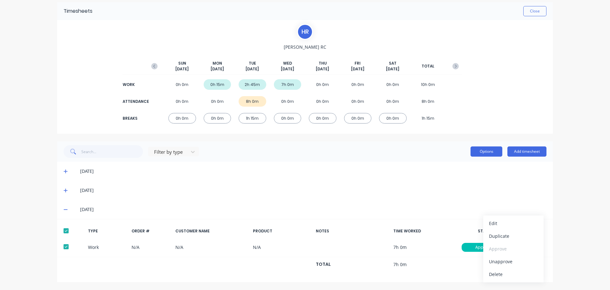
click at [491, 153] on button "Options" at bounding box center [487, 151] width 32 height 10
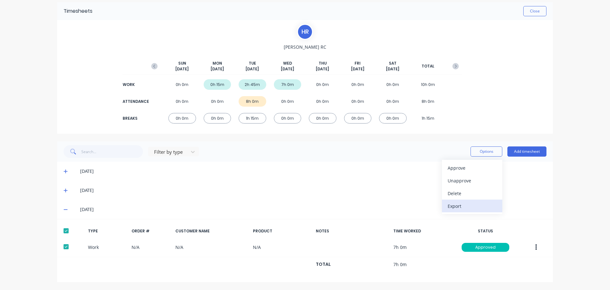
click at [466, 204] on div "Export" at bounding box center [472, 205] width 49 height 9
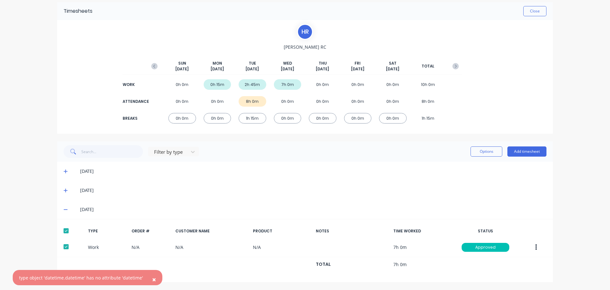
click at [559, 75] on div "× type object 'datetime.datetime' has no attribute 'datetime' dashboard product…" at bounding box center [305, 145] width 610 height 290
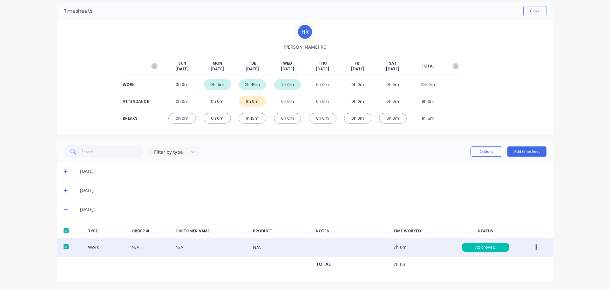
click at [532, 249] on button "button" at bounding box center [536, 246] width 15 height 11
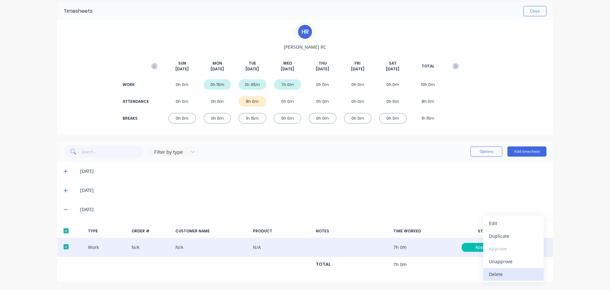
click at [504, 274] on div "Delete" at bounding box center [513, 273] width 49 height 9
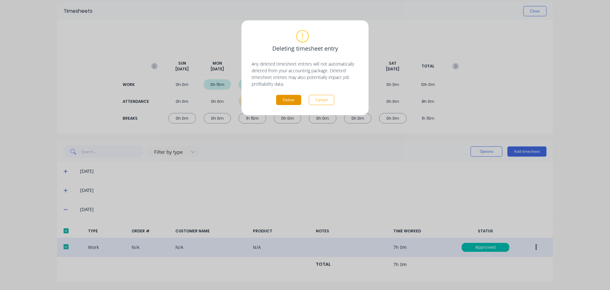
click at [295, 104] on button "Delete" at bounding box center [288, 100] width 25 height 10
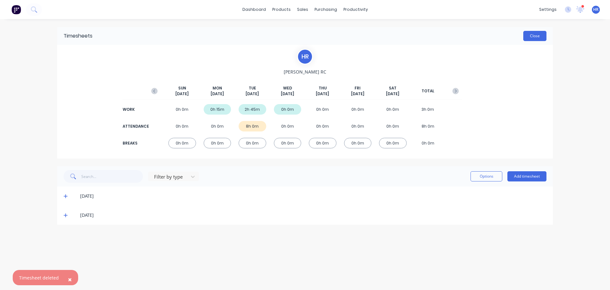
click at [545, 38] on button "Close" at bounding box center [534, 36] width 23 height 10
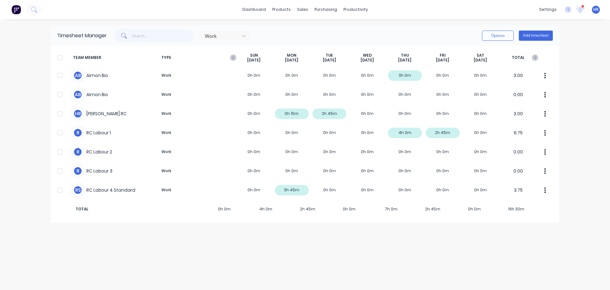
drag, startPoint x: 585, startPoint y: 226, endPoint x: 543, endPoint y: 198, distance: 50.2
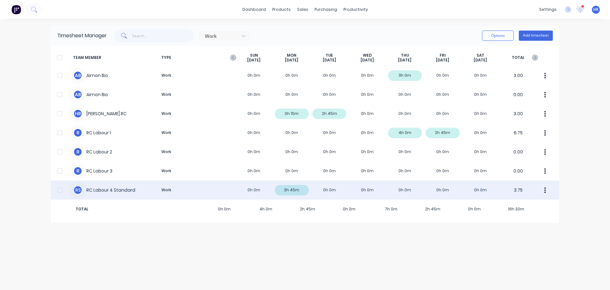
click at [585, 225] on div "dashboard products sales purchasing productivity dashboard products Product Cat…" at bounding box center [305, 145] width 610 height 290
click at [548, 191] on button "button" at bounding box center [545, 189] width 13 height 13
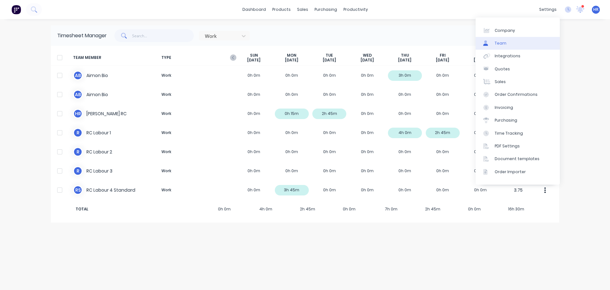
click at [530, 45] on link "Team" at bounding box center [518, 43] width 84 height 13
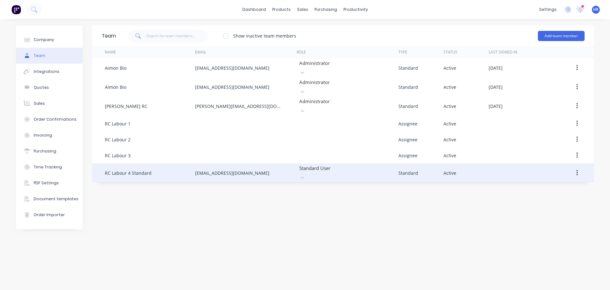
click at [577, 169] on icon "button" at bounding box center [578, 172] width 2 height 7
click at [549, 183] on button "Edit" at bounding box center [554, 189] width 60 height 13
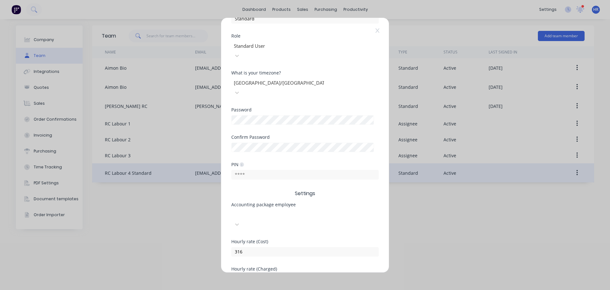
scroll to position [132, 0]
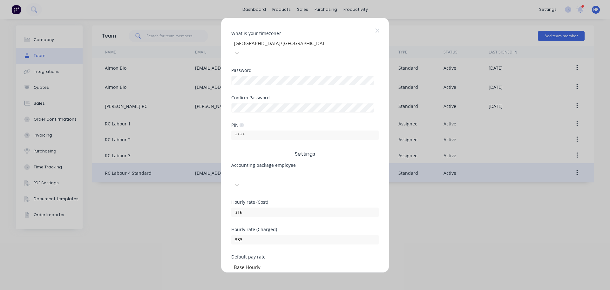
click at [277, 170] on div at bounding box center [279, 174] width 92 height 8
click at [279, 203] on div "Benjamin Hermann" at bounding box center [304, 206] width 147 height 7
click at [297, 262] on div at bounding box center [279, 266] width 92 height 8
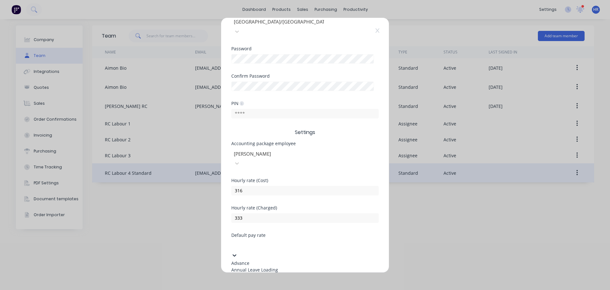
scroll to position [191, 0]
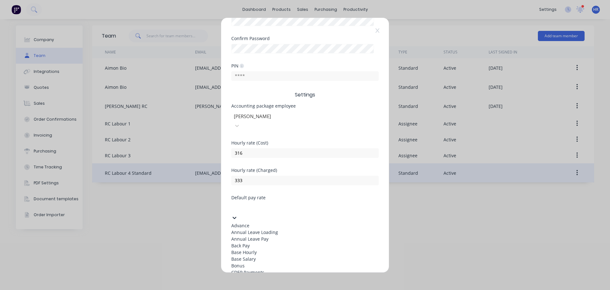
click at [294, 249] on div "Base Hourly" at bounding box center [304, 252] width 147 height 7
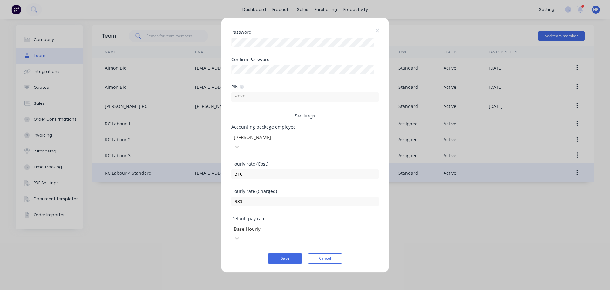
scroll to position [132, 0]
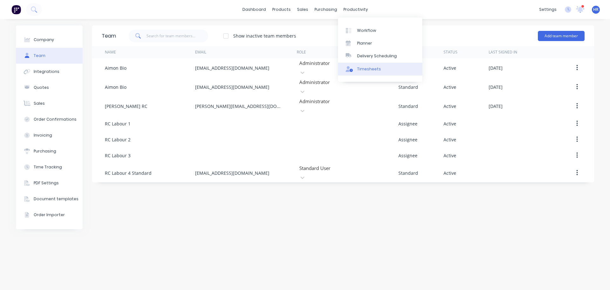
click at [384, 68] on link "Timesheets" at bounding box center [380, 69] width 84 height 13
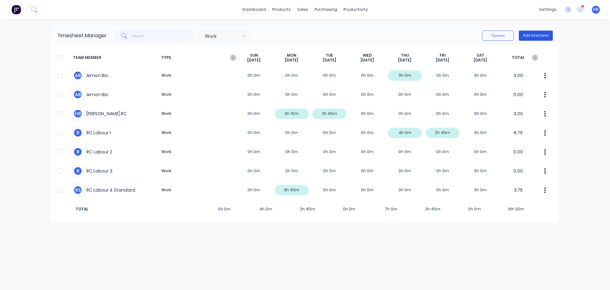
click at [547, 33] on button "Add timesheet" at bounding box center [536, 36] width 34 height 10
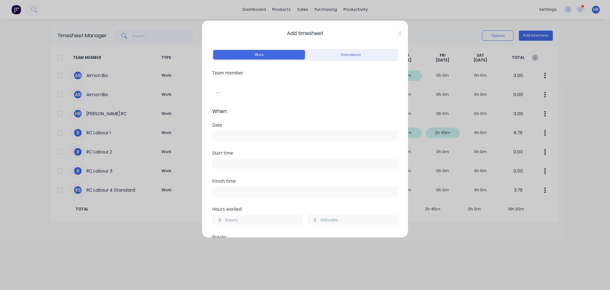
click at [306, 80] on div at bounding box center [260, 82] width 92 height 8
click at [258, 131] on input at bounding box center [305, 136] width 185 height 10
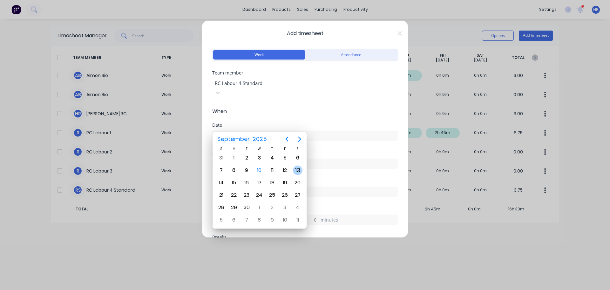
click at [292, 169] on div "13" at bounding box center [297, 170] width 13 height 12
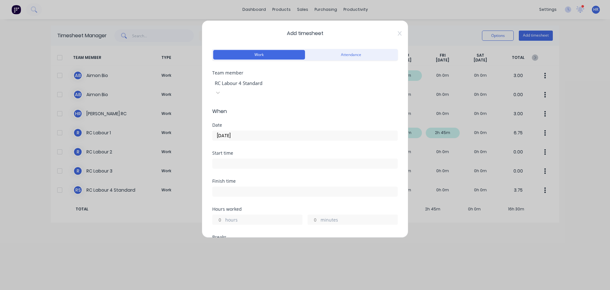
click at [270, 131] on input "13/09/2025" at bounding box center [305, 136] width 185 height 10
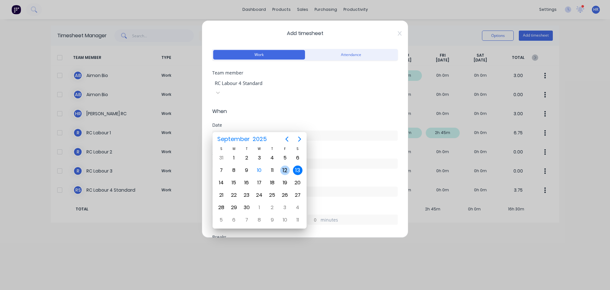
click at [289, 170] on div "12" at bounding box center [285, 170] width 10 height 10
type input "[DATE]"
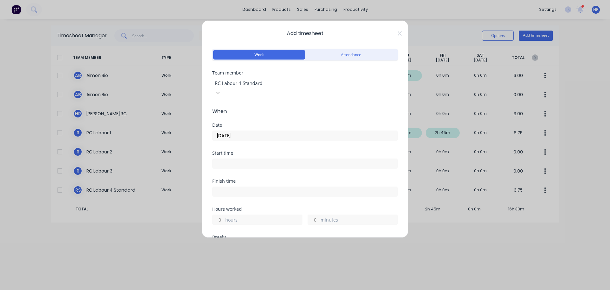
click at [228, 159] on input at bounding box center [305, 164] width 185 height 10
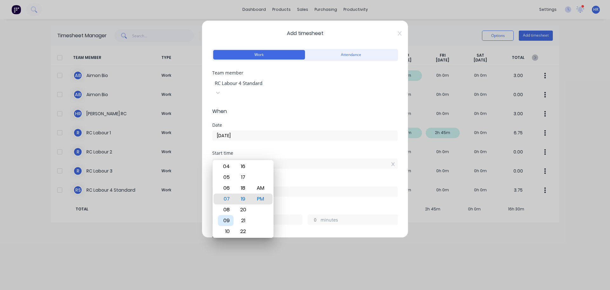
click at [227, 214] on div "08" at bounding box center [226, 209] width 16 height 11
click at [257, 188] on div "AM" at bounding box center [261, 187] width 16 height 11
type input "08:19 AM"
click at [297, 168] on div "Start time 08:19 AM" at bounding box center [305, 165] width 186 height 28
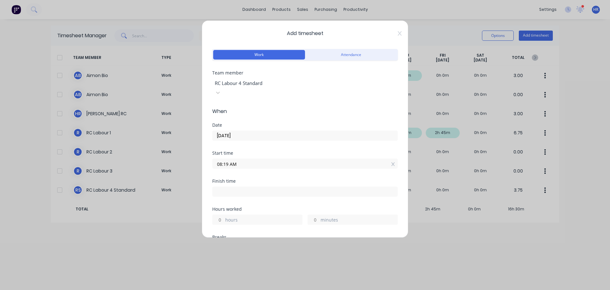
click at [217, 215] on input "hours" at bounding box center [218, 220] width 11 height 10
type input "7"
type input "03:19 PM"
type input "0"
click at [291, 207] on div "Hours worked" at bounding box center [305, 209] width 186 height 4
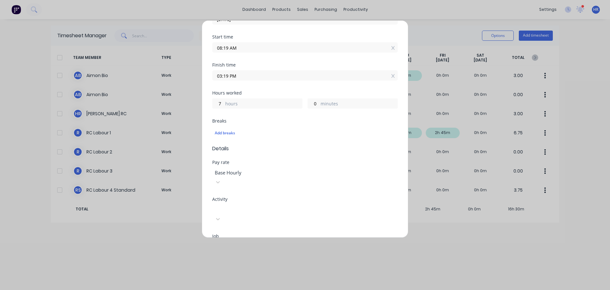
scroll to position [127, 0]
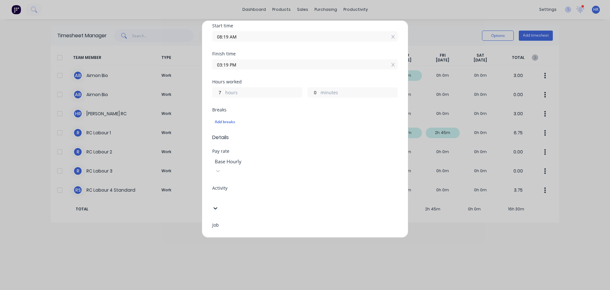
click at [250, 193] on div at bounding box center [260, 197] width 92 height 8
click at [248, 289] on div "labour" at bounding box center [305, 293] width 610 height 7
click at [243, 230] on div at bounding box center [260, 234] width 92 height 8
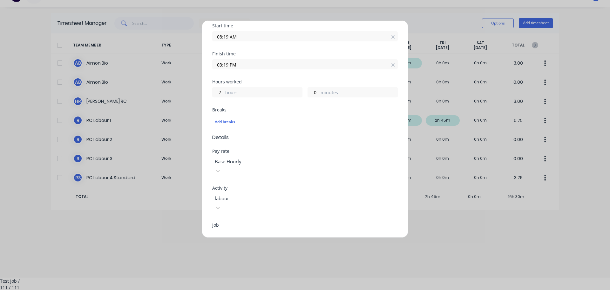
scroll to position [191, 0]
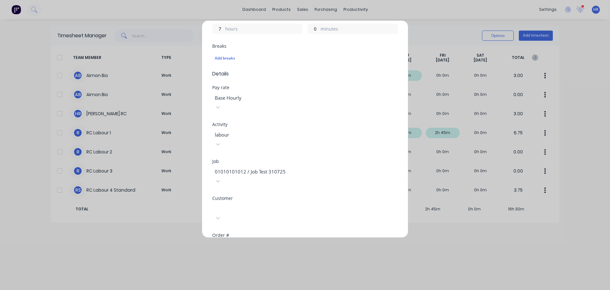
click at [286, 203] on div at bounding box center [260, 207] width 92 height 8
click at [277, 289] on div "Factory Customer" at bounding box center [305, 293] width 610 height 7
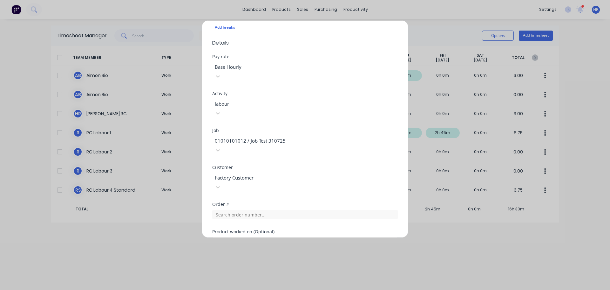
scroll to position [264, 0]
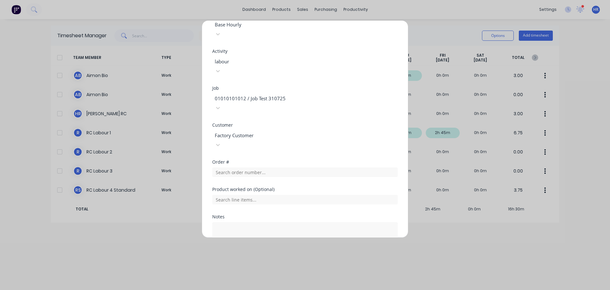
click at [287, 266] on button "Add manual time entry" at bounding box center [290, 271] width 54 height 10
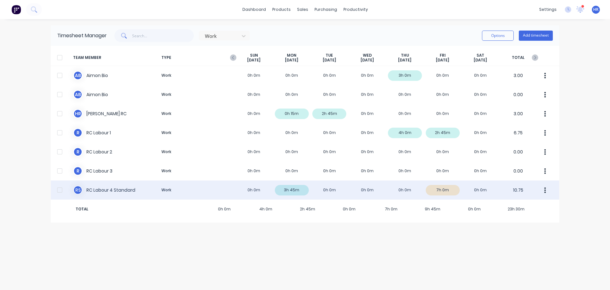
click at [61, 189] on div at bounding box center [59, 189] width 13 height 13
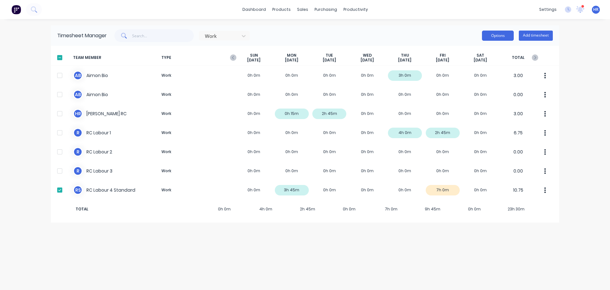
click at [495, 35] on button "Options" at bounding box center [498, 36] width 32 height 10
click at [485, 51] on div "Approve" at bounding box center [483, 51] width 49 height 9
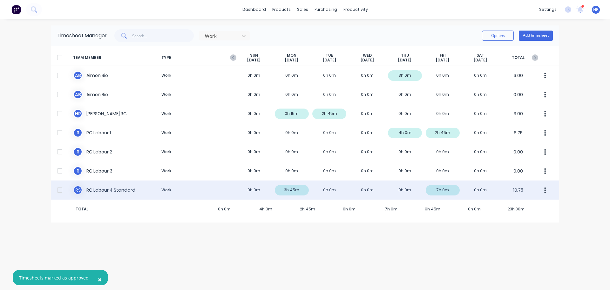
click at [63, 191] on div at bounding box center [59, 189] width 13 height 13
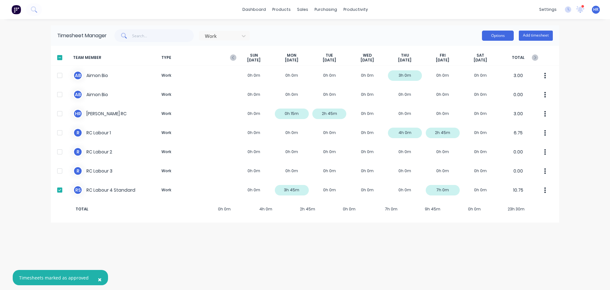
click at [496, 37] on button "Options" at bounding box center [498, 36] width 32 height 10
click at [476, 90] on div "Export" at bounding box center [483, 90] width 49 height 9
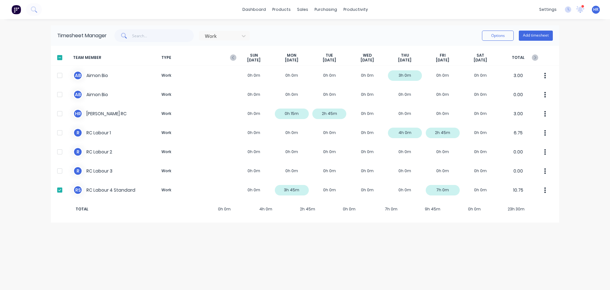
drag, startPoint x: 580, startPoint y: 164, endPoint x: 541, endPoint y: 49, distance: 121.5
click at [580, 164] on div "dashboard products sales purchasing productivity dashboard products Product Cat…" at bounding box center [305, 145] width 610 height 290
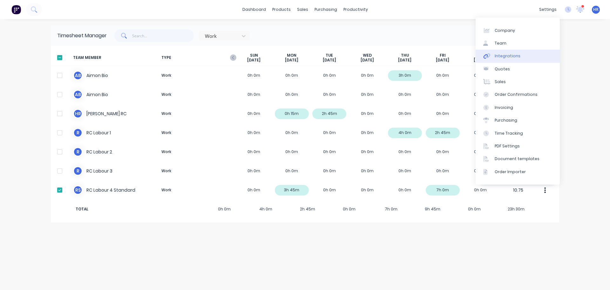
click at [514, 53] on link "Integrations" at bounding box center [518, 56] width 84 height 13
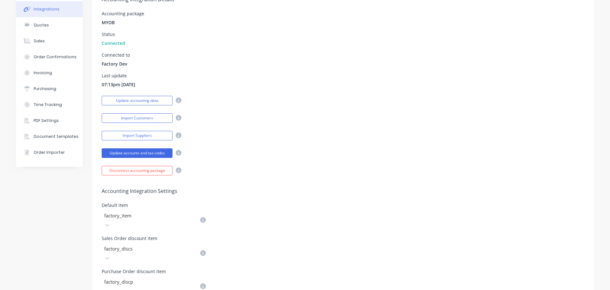
scroll to position [64, 0]
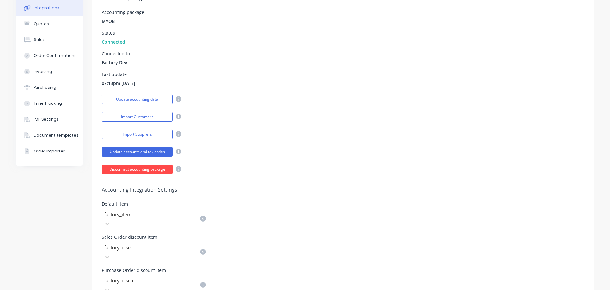
click at [158, 171] on button "Disconnect accounting package" at bounding box center [137, 169] width 71 height 10
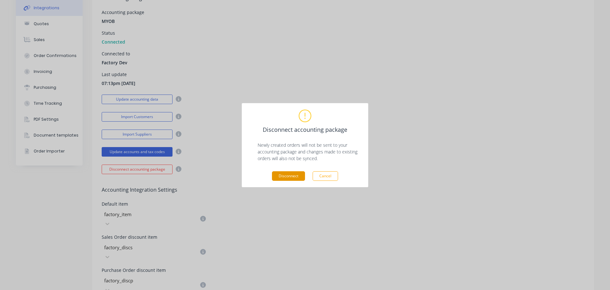
click at [297, 177] on button "Disconnect" at bounding box center [288, 176] width 33 height 10
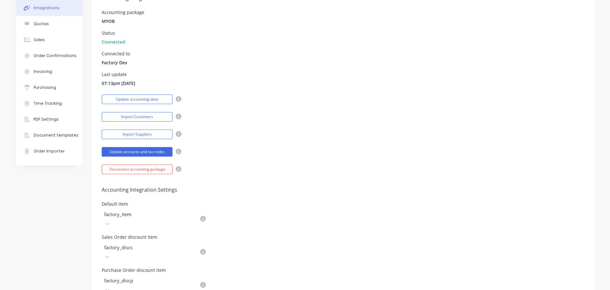
scroll to position [36, 0]
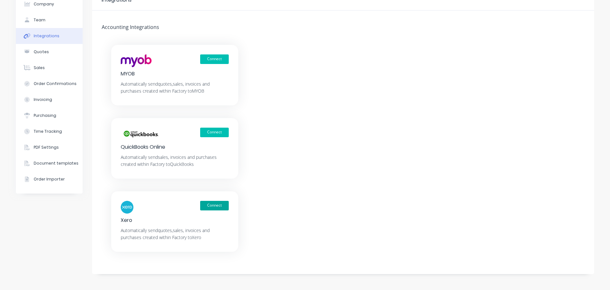
click at [216, 206] on button "Connect" at bounding box center [214, 206] width 29 height 10
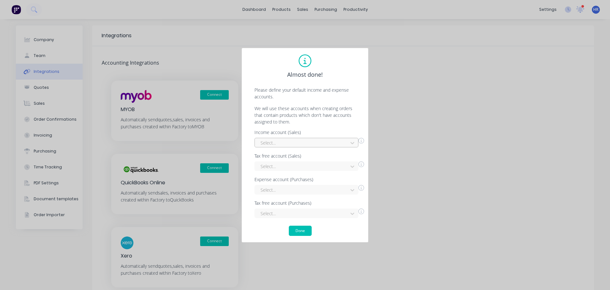
click at [311, 143] on div at bounding box center [302, 143] width 85 height 8
click at [299, 156] on div "Interest Income" at bounding box center [307, 157] width 104 height 12
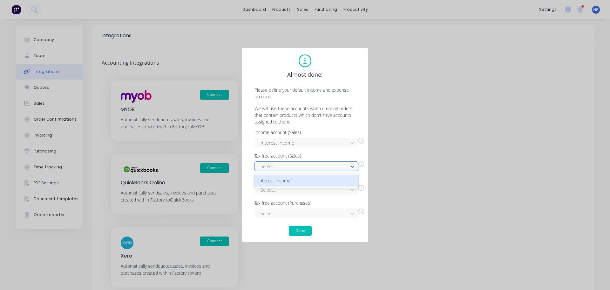
click at [291, 167] on div at bounding box center [302, 166] width 85 height 8
click at [283, 183] on div "Interest Income" at bounding box center [307, 180] width 104 height 12
click at [280, 189] on div "Select..." at bounding box center [307, 190] width 104 height 10
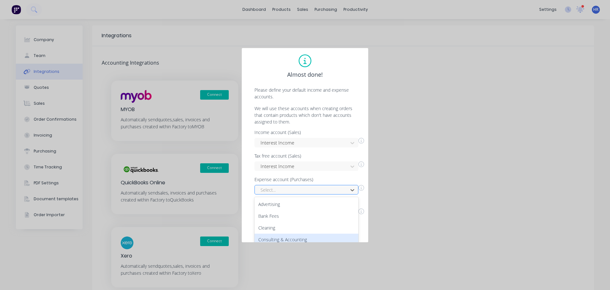
scroll to position [50, 0]
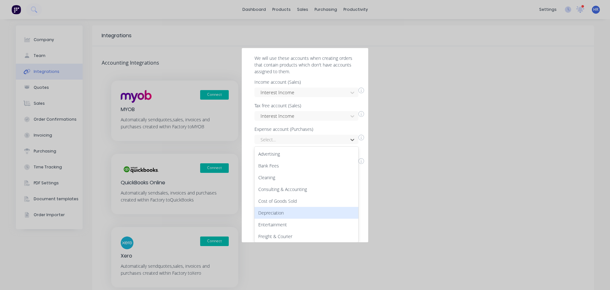
click at [276, 210] on div "Depreciation" at bounding box center [307, 213] width 104 height 12
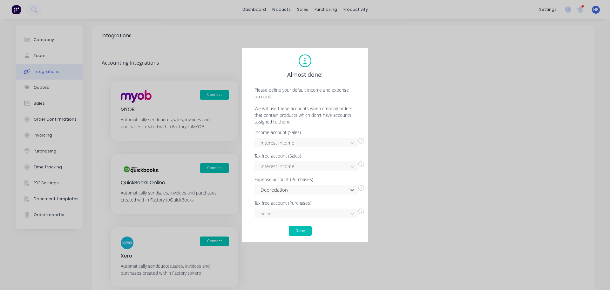
scroll to position [0, 0]
click at [283, 214] on div "Select..." at bounding box center [307, 213] width 104 height 10
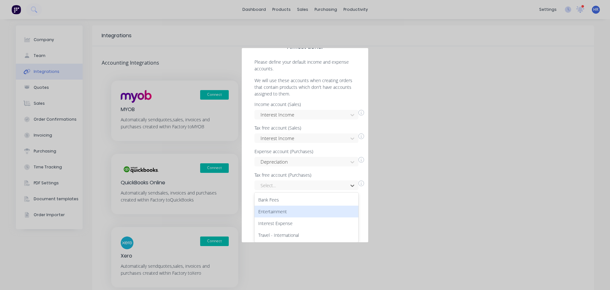
click at [291, 213] on div "Entertainment" at bounding box center [307, 211] width 104 height 12
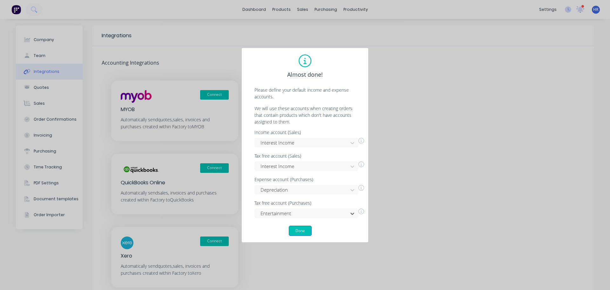
drag, startPoint x: 298, startPoint y: 227, endPoint x: 302, endPoint y: 227, distance: 3.5
click at [302, 227] on button "Done" at bounding box center [300, 230] width 23 height 10
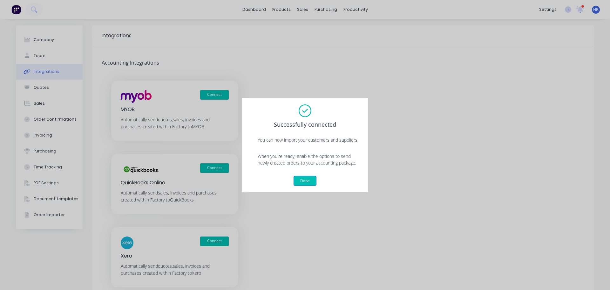
click at [309, 182] on button "Done" at bounding box center [305, 180] width 23 height 10
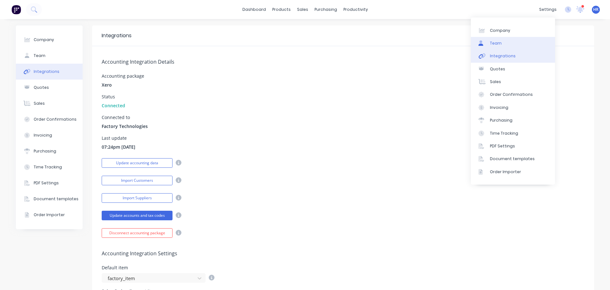
click at [506, 44] on link "Team" at bounding box center [513, 43] width 84 height 13
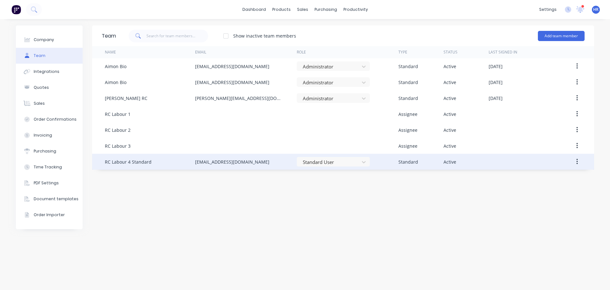
click at [575, 162] on button "button" at bounding box center [577, 161] width 15 height 11
click at [550, 180] on div "Edit" at bounding box center [554, 178] width 49 height 9
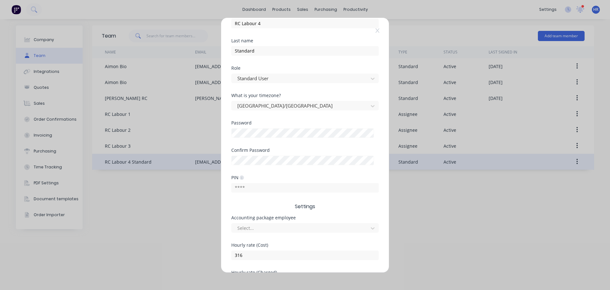
scroll to position [132, 0]
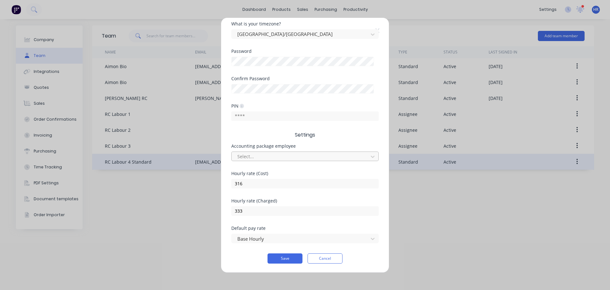
click at [281, 159] on div at bounding box center [301, 156] width 128 height 8
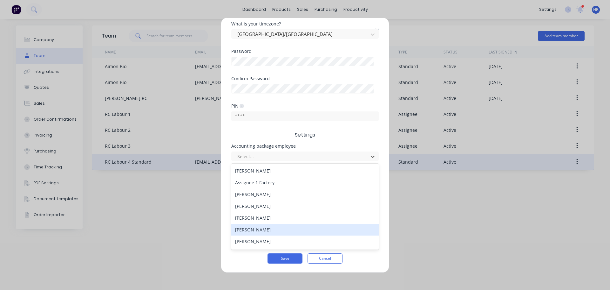
click at [269, 229] on div "James Landry" at bounding box center [304, 229] width 147 height 12
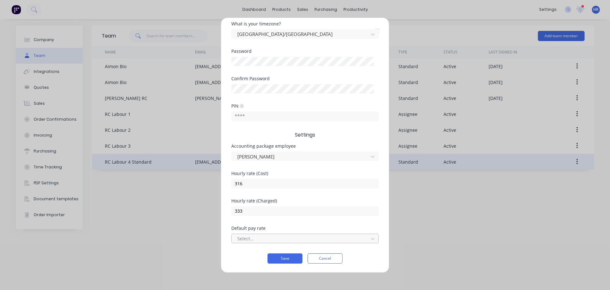
click at [255, 239] on div at bounding box center [301, 238] width 128 height 8
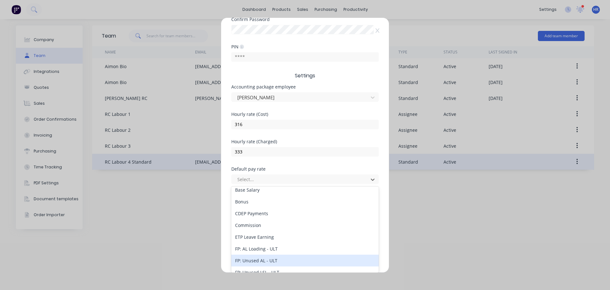
scroll to position [32, 0]
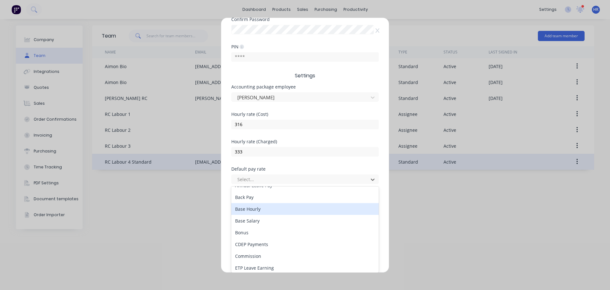
click at [290, 213] on div "Base Hourly" at bounding box center [304, 209] width 147 height 12
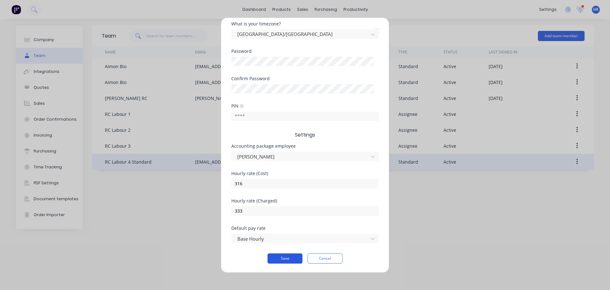
click at [286, 257] on button "Save" at bounding box center [285, 258] width 35 height 10
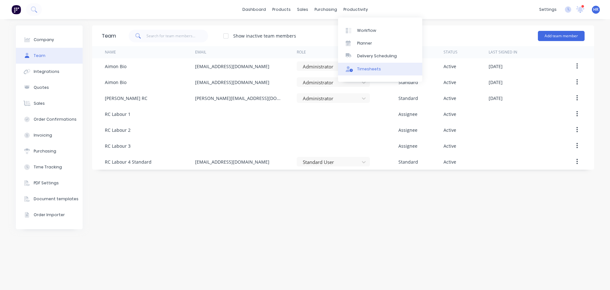
click at [370, 69] on div "Timesheets" at bounding box center [369, 69] width 24 height 6
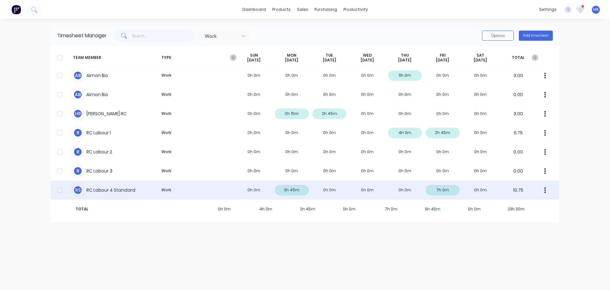
click at [60, 191] on div at bounding box center [59, 189] width 13 height 13
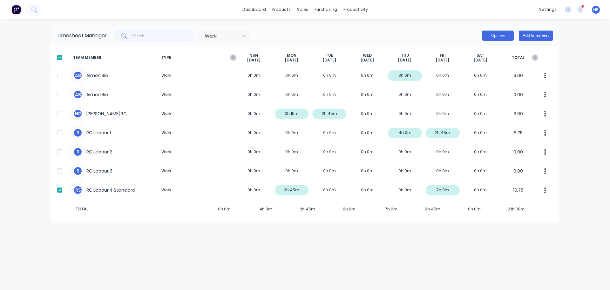
click at [502, 38] on button "Options" at bounding box center [498, 36] width 32 height 10
click at [468, 90] on div "Export" at bounding box center [483, 90] width 49 height 9
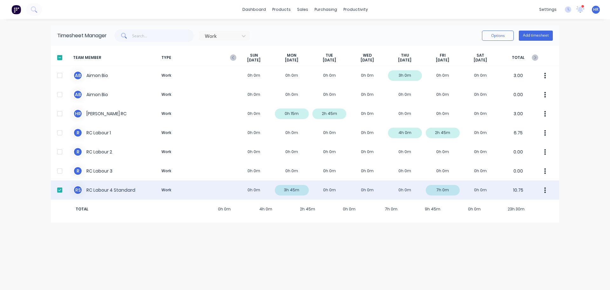
click at [545, 193] on icon "button" at bounding box center [545, 190] width 2 height 7
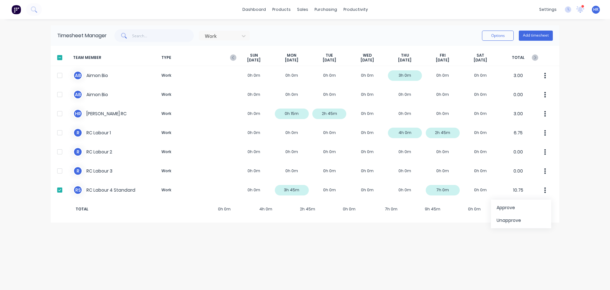
click at [589, 204] on div "dashboard products sales purchasing productivity dashboard products Product Cat…" at bounding box center [305, 145] width 610 height 290
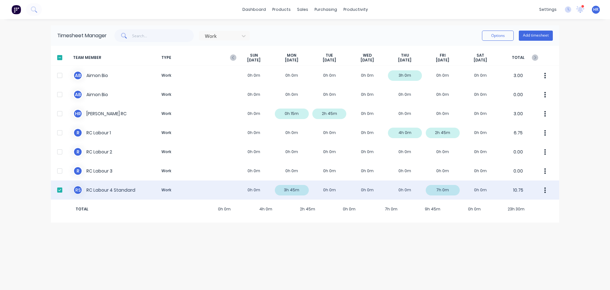
click at [547, 189] on button "button" at bounding box center [545, 189] width 13 height 13
click at [374, 189] on div "R S RC Labour 4 Standard Work 0h 0m 3h 45m 0h 0m 0h 0m 0h 0m 7h 0m 0h 0m 10.75" at bounding box center [305, 189] width 509 height 19
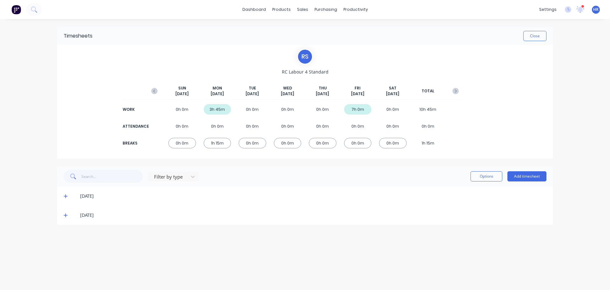
click at [65, 197] on icon at bounding box center [66, 196] width 4 height 4
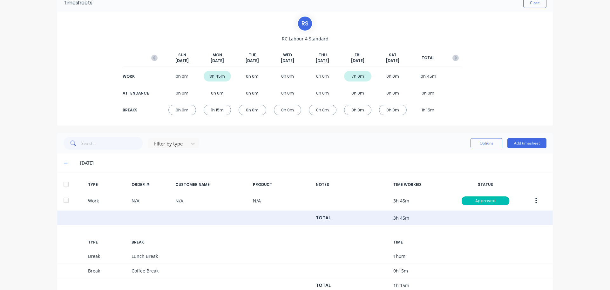
scroll to position [64, 0]
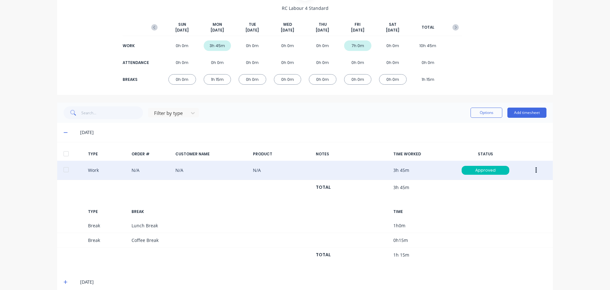
click at [536, 171] on icon "button" at bounding box center [537, 170] width 2 height 7
click at [517, 147] on div "Edit" at bounding box center [513, 145] width 49 height 9
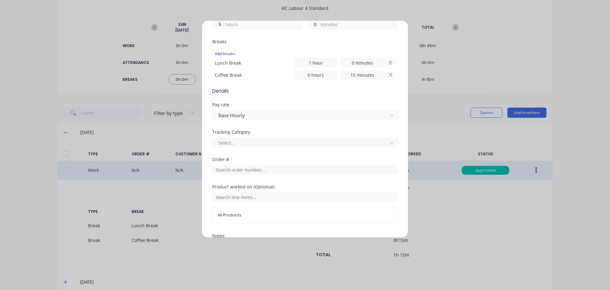
scroll to position [159, 0]
click at [284, 141] on div at bounding box center [301, 142] width 167 height 8
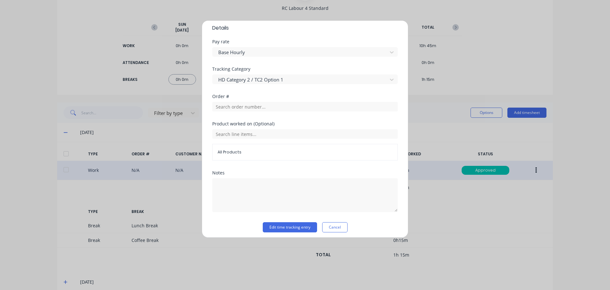
scroll to position [225, 0]
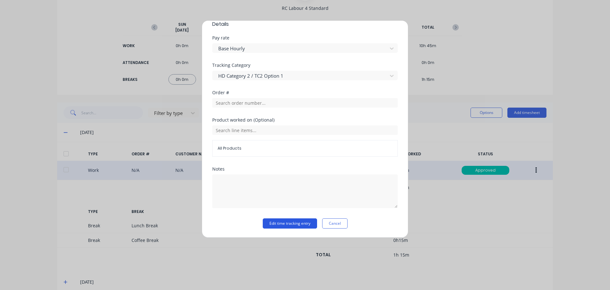
click at [303, 221] on button "Edit time tracking entry" at bounding box center [290, 223] width 54 height 10
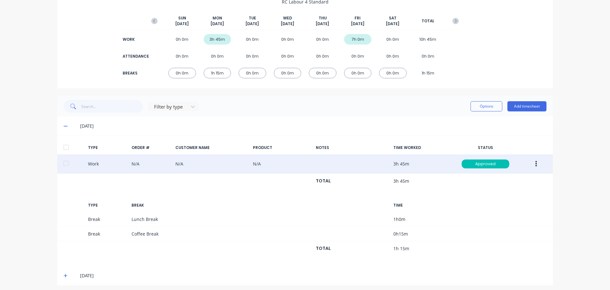
scroll to position [73, 0]
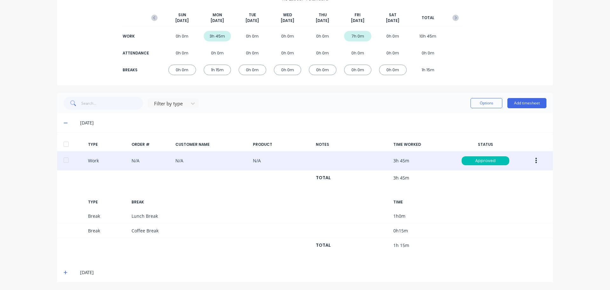
click at [64, 273] on icon at bounding box center [66, 272] width 4 height 4
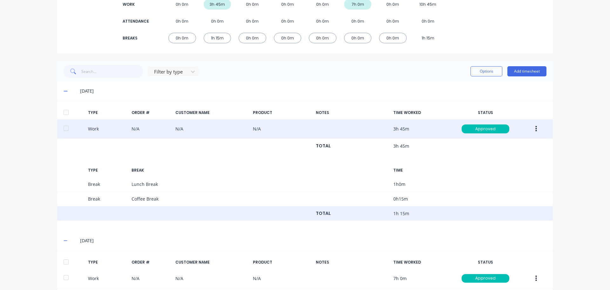
scroll to position [136, 0]
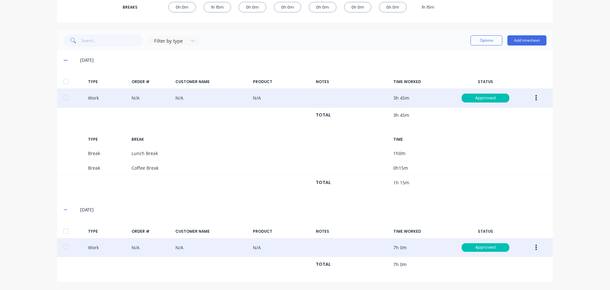
click at [536, 246] on icon "button" at bounding box center [537, 247] width 2 height 7
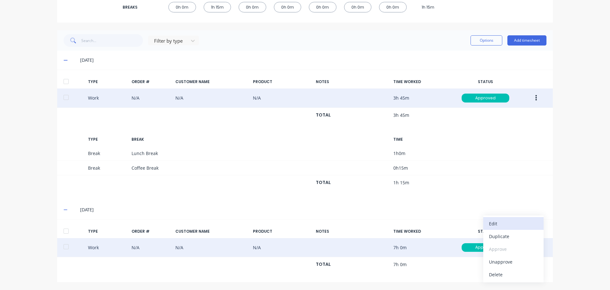
click at [513, 225] on div "Edit" at bounding box center [513, 223] width 49 height 9
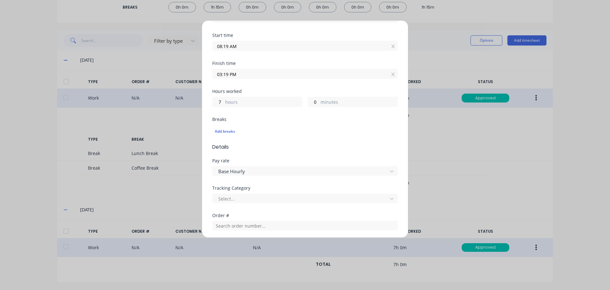
scroll to position [95, 0]
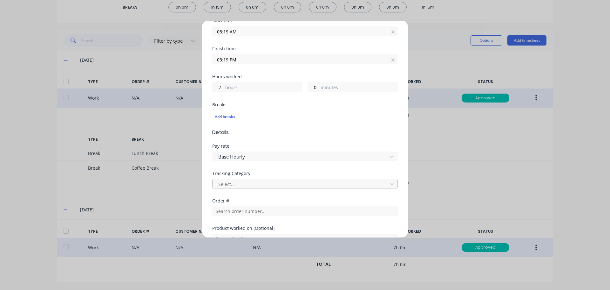
click at [245, 182] on div at bounding box center [301, 184] width 167 height 8
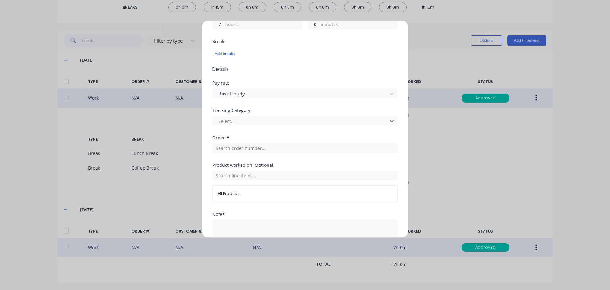
scroll to position [159, 0]
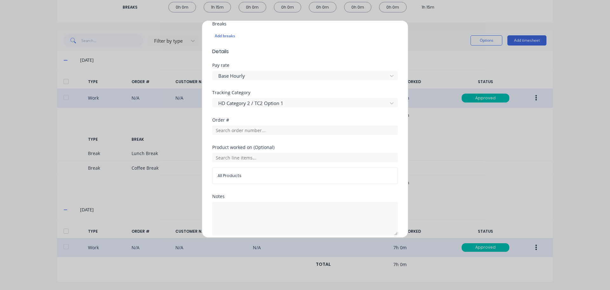
scroll to position [203, 0]
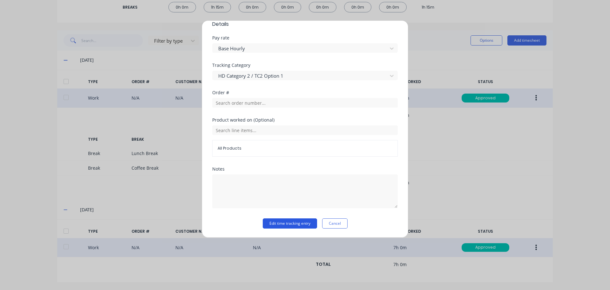
click at [289, 224] on button "Edit time tracking entry" at bounding box center [290, 223] width 54 height 10
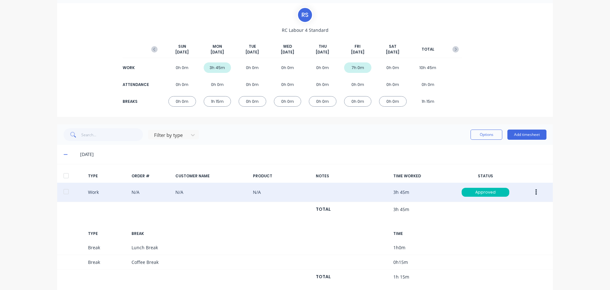
scroll to position [0, 0]
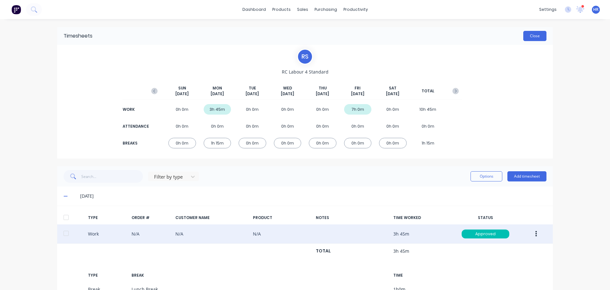
click at [531, 36] on button "Close" at bounding box center [534, 36] width 23 height 10
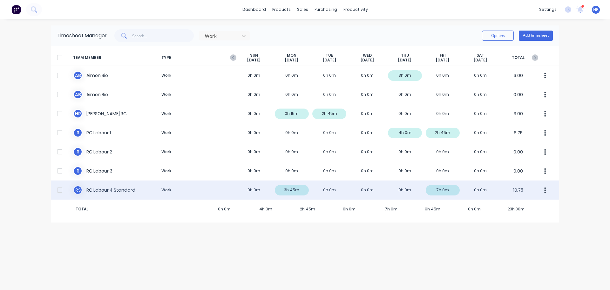
click at [61, 190] on div at bounding box center [59, 189] width 13 height 13
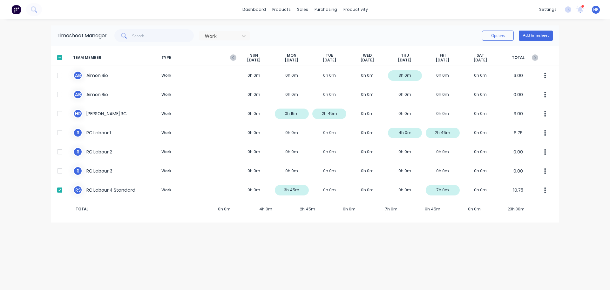
drag, startPoint x: 492, startPoint y: 37, endPoint x: 491, endPoint y: 42, distance: 4.6
click at [492, 37] on button "Options" at bounding box center [498, 36] width 32 height 10
click at [470, 86] on div "Export" at bounding box center [483, 90] width 49 height 9
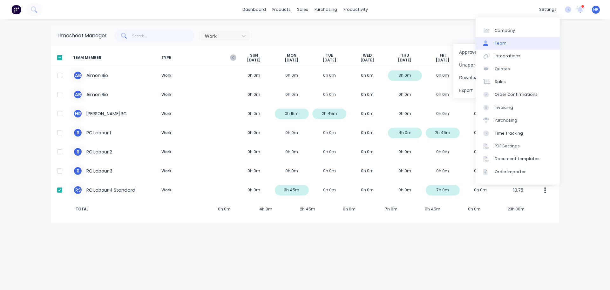
click at [529, 45] on link "Team" at bounding box center [518, 43] width 84 height 13
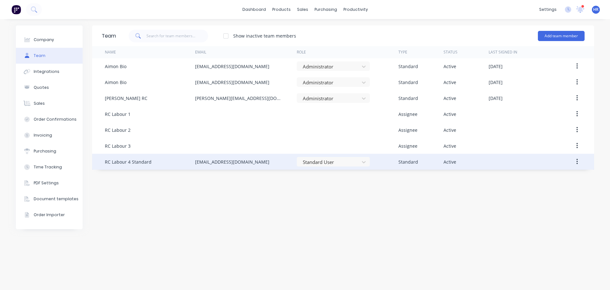
click at [582, 161] on button "button" at bounding box center [577, 161] width 15 height 11
click at [549, 179] on div "Edit" at bounding box center [554, 178] width 49 height 9
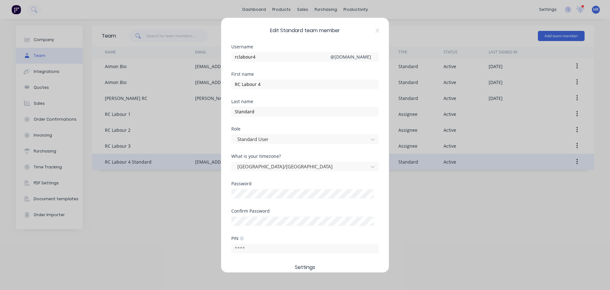
scroll to position [127, 0]
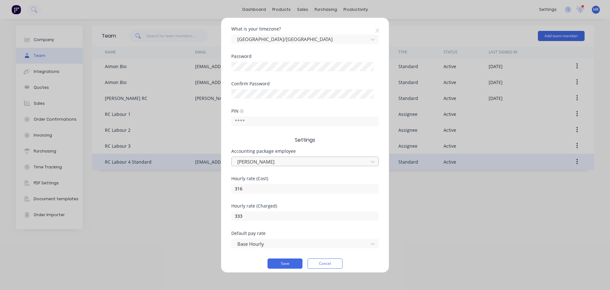
click at [324, 161] on div at bounding box center [301, 161] width 128 height 8
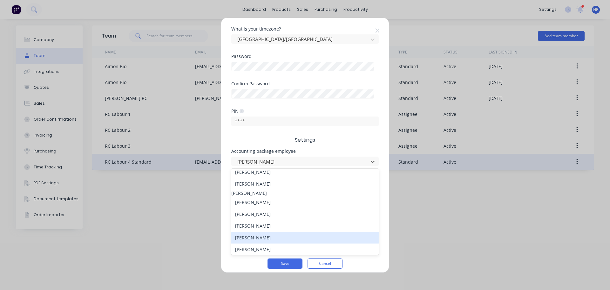
scroll to position [0, 0]
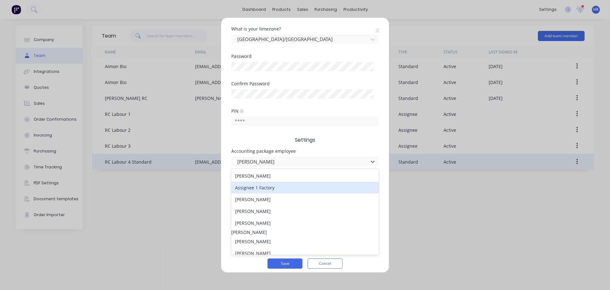
click at [295, 186] on div "Assignee 1 Factory" at bounding box center [304, 187] width 147 height 12
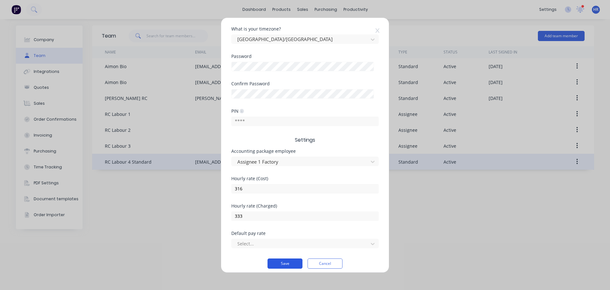
click at [283, 264] on button "Save" at bounding box center [285, 263] width 35 height 10
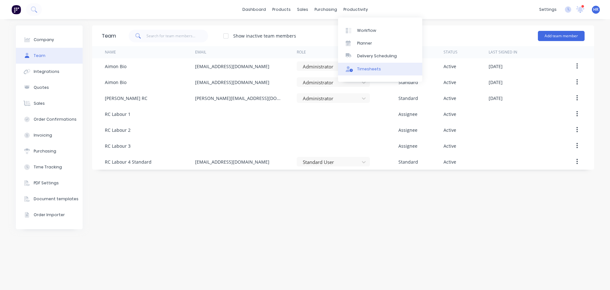
click at [366, 66] on div "Timesheets" at bounding box center [369, 69] width 24 height 6
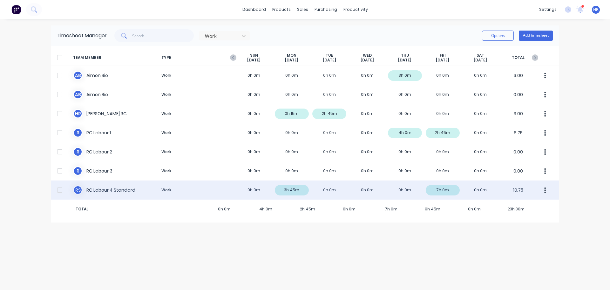
click at [62, 188] on div at bounding box center [59, 189] width 13 height 13
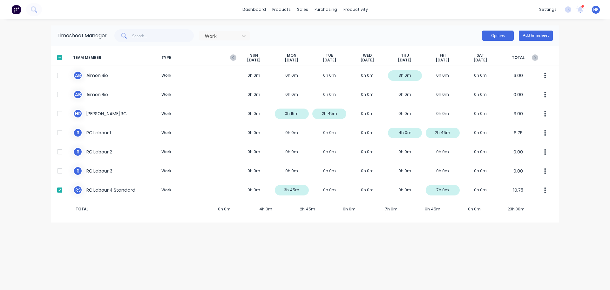
click at [508, 31] on button "Options" at bounding box center [498, 36] width 32 height 10
click at [475, 88] on div "Export" at bounding box center [483, 90] width 49 height 9
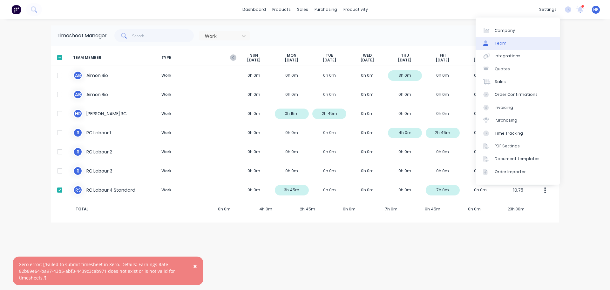
click at [526, 47] on link "Team" at bounding box center [518, 43] width 84 height 13
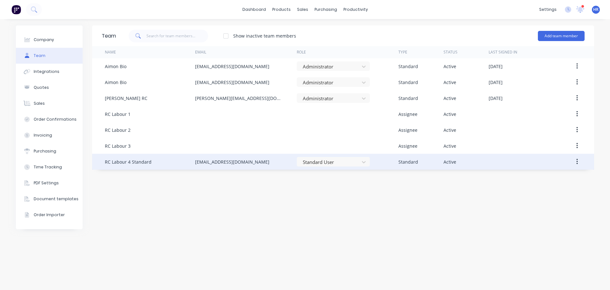
click at [578, 162] on icon "button" at bounding box center [578, 161] width 2 height 7
click at [552, 179] on div "Edit" at bounding box center [554, 178] width 49 height 9
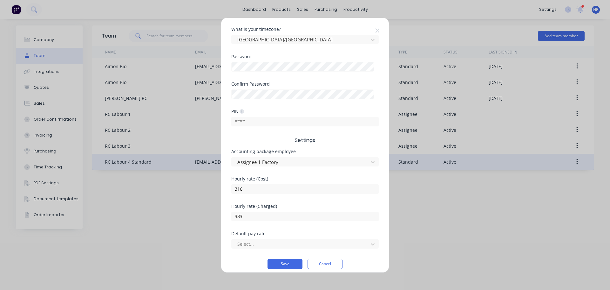
scroll to position [127, 0]
click at [288, 163] on div at bounding box center [301, 161] width 128 height 8
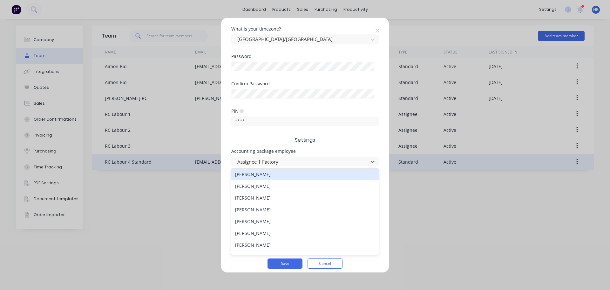
click at [298, 180] on div "Daniel Anderson" at bounding box center [304, 174] width 147 height 12
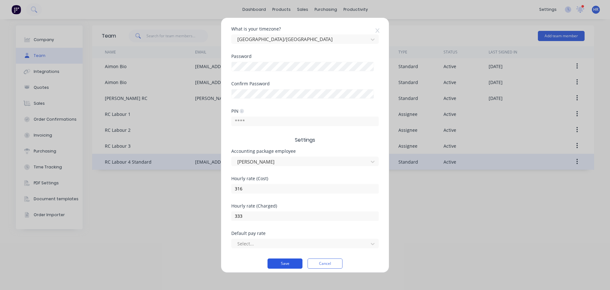
click at [284, 262] on button "Save" at bounding box center [285, 263] width 35 height 10
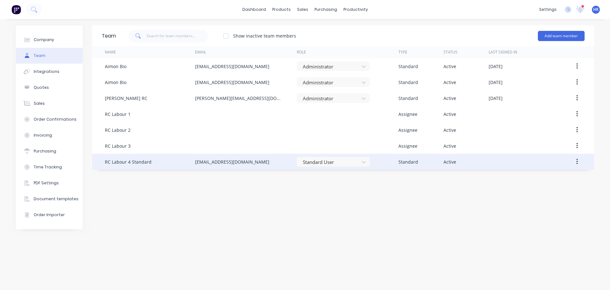
click at [577, 161] on icon "button" at bounding box center [578, 161] width 2 height 7
click at [533, 178] on div "Edit" at bounding box center [554, 178] width 49 height 9
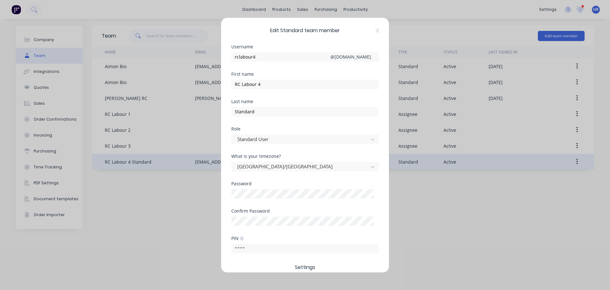
scroll to position [132, 0]
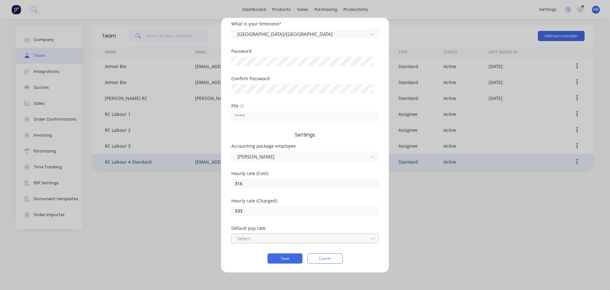
click at [282, 237] on div at bounding box center [301, 238] width 128 height 8
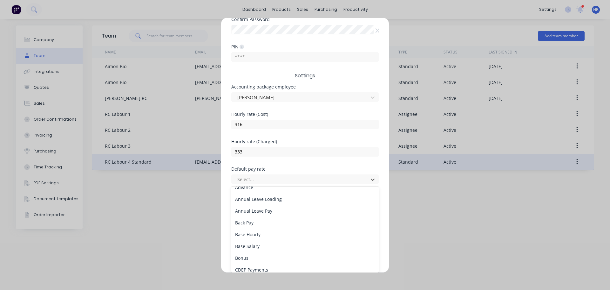
scroll to position [0, 0]
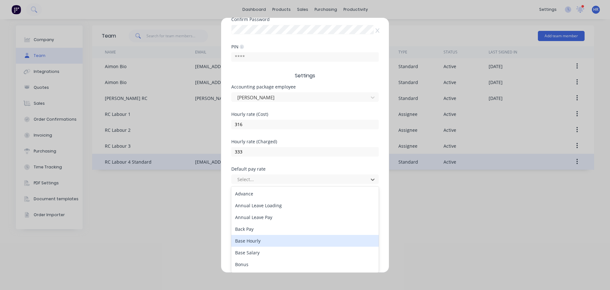
click at [261, 241] on div "Base Hourly" at bounding box center [304, 241] width 147 height 12
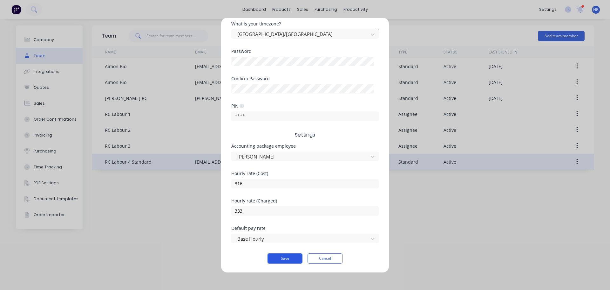
click at [273, 255] on button "Save" at bounding box center [285, 258] width 35 height 10
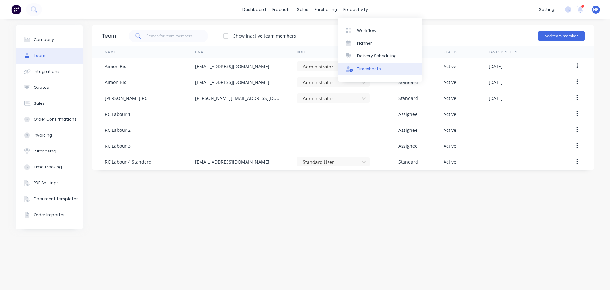
click at [363, 67] on div "Timesheets" at bounding box center [369, 69] width 24 height 6
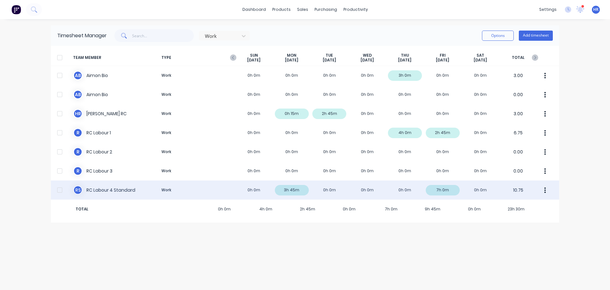
click at [59, 193] on div at bounding box center [59, 189] width 13 height 13
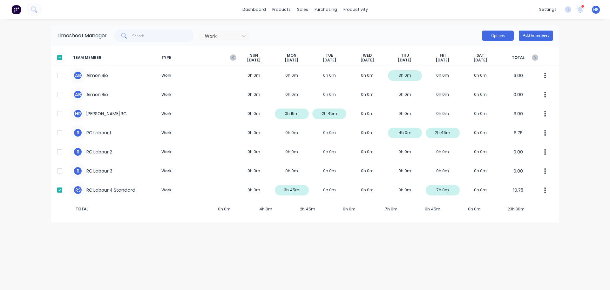
click at [501, 37] on button "Options" at bounding box center [498, 36] width 32 height 10
click at [493, 90] on div "Export" at bounding box center [483, 90] width 49 height 9
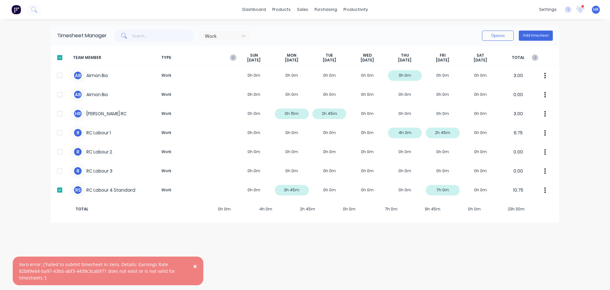
click at [194, 266] on span "×" at bounding box center [195, 265] width 4 height 9
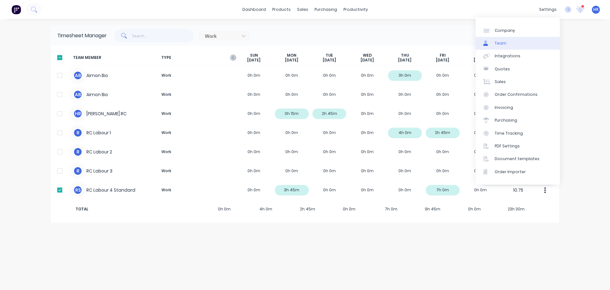
click at [522, 44] on link "Team" at bounding box center [518, 43] width 84 height 13
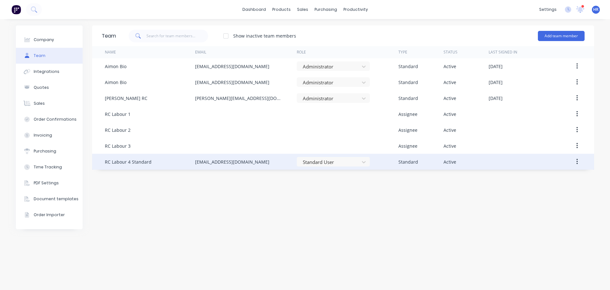
click at [581, 159] on button "button" at bounding box center [577, 161] width 15 height 11
click at [558, 178] on div "Edit" at bounding box center [554, 178] width 49 height 9
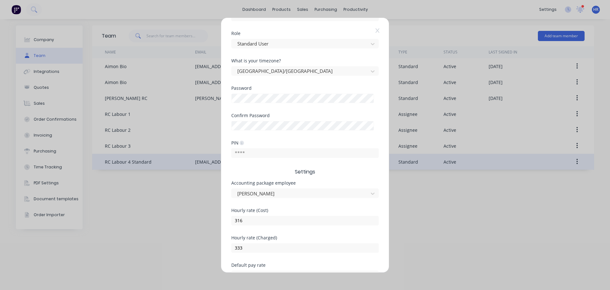
scroll to position [132, 0]
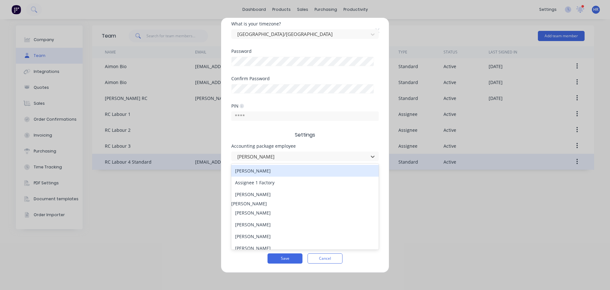
drag, startPoint x: 303, startPoint y: 152, endPoint x: 302, endPoint y: 147, distance: 5.2
click at [304, 150] on div "29 results available. Use Up and Down to choose options, press Enter to select …" at bounding box center [304, 155] width 147 height 11
click at [265, 170] on div "Alice Johnson" at bounding box center [304, 171] width 147 height 12
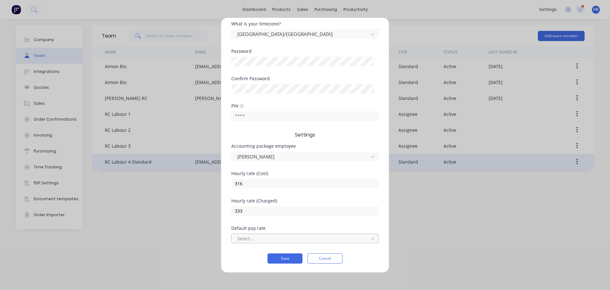
click at [295, 239] on div at bounding box center [301, 238] width 128 height 8
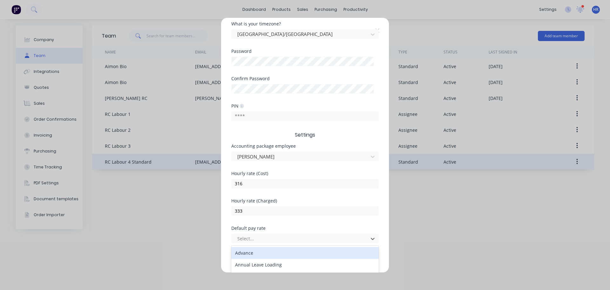
scroll to position [191, 0]
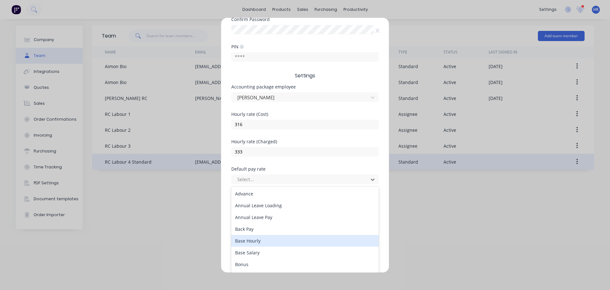
click at [300, 243] on div "Base Hourly" at bounding box center [304, 241] width 147 height 12
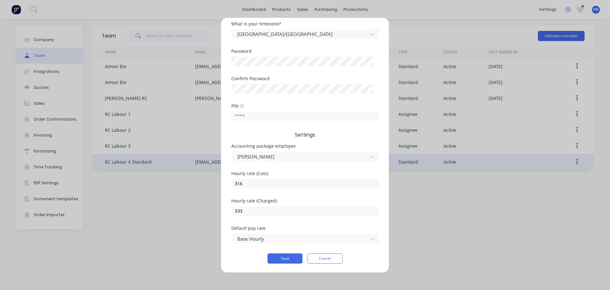
scroll to position [132, 0]
click at [284, 259] on button "Save" at bounding box center [285, 258] width 35 height 10
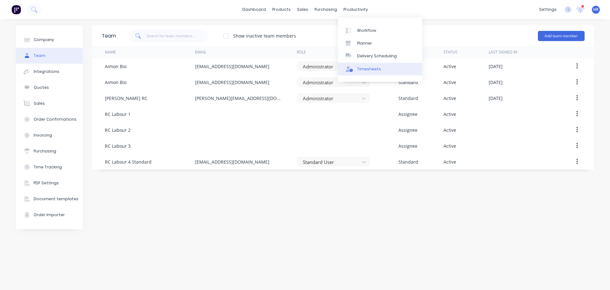
click at [380, 68] on link "Timesheets" at bounding box center [380, 69] width 84 height 13
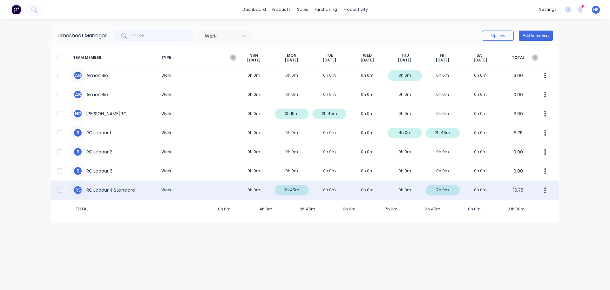
click at [61, 189] on div at bounding box center [59, 189] width 13 height 13
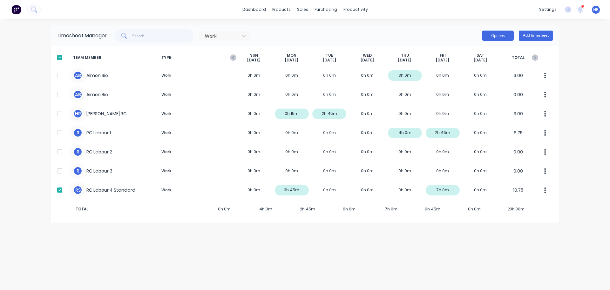
click at [497, 39] on button "Options" at bounding box center [498, 36] width 32 height 10
click at [481, 89] on div "Export" at bounding box center [483, 90] width 49 height 9
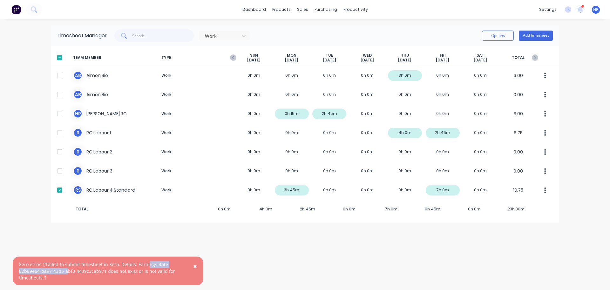
drag, startPoint x: 67, startPoint y: 268, endPoint x: 146, endPoint y: 266, distance: 78.5
click at [146, 266] on div "Xero error: ['Failed to submit timesheet in Xero. Details: Earnings Rate 82b89e…" at bounding box center [101, 271] width 165 height 20
click at [455, 233] on div "Timesheet Manager Work Options Add timesheet TEAM MEMBER TYPE SUN Sep 7th MON S…" at bounding box center [305, 154] width 509 height 258
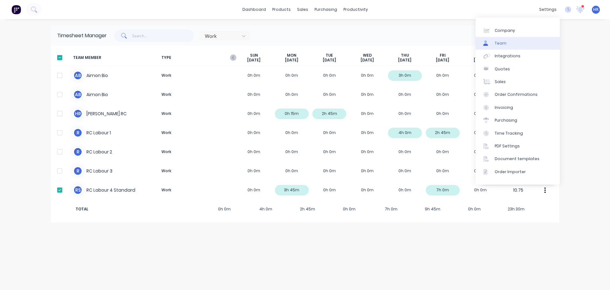
click at [532, 45] on link "Team" at bounding box center [518, 43] width 84 height 13
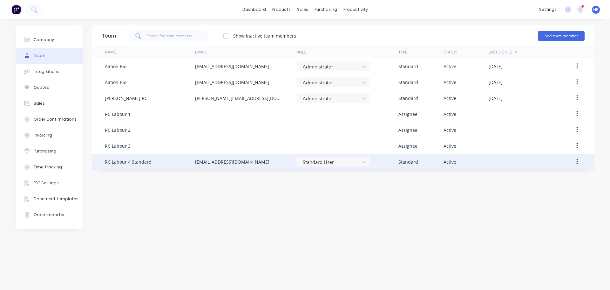
click at [579, 161] on button "button" at bounding box center [577, 161] width 15 height 11
click at [553, 178] on div "Edit" at bounding box center [554, 178] width 49 height 9
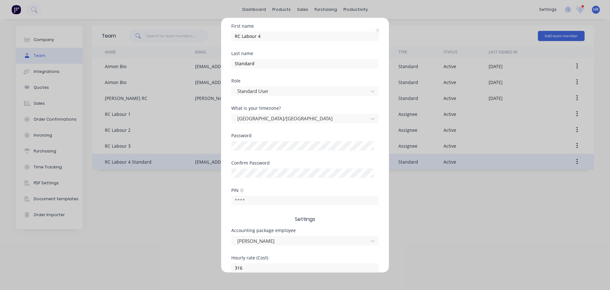
scroll to position [64, 0]
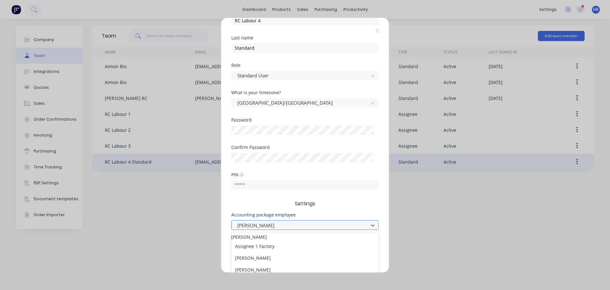
click at [288, 228] on div at bounding box center [301, 225] width 128 height 8
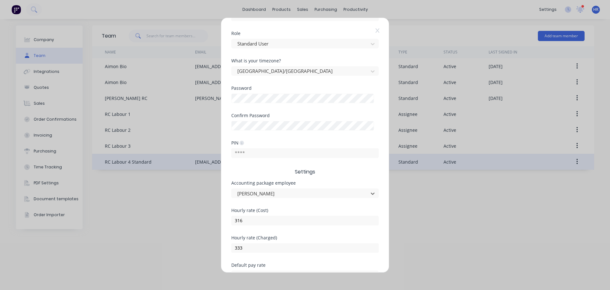
scroll to position [127, 0]
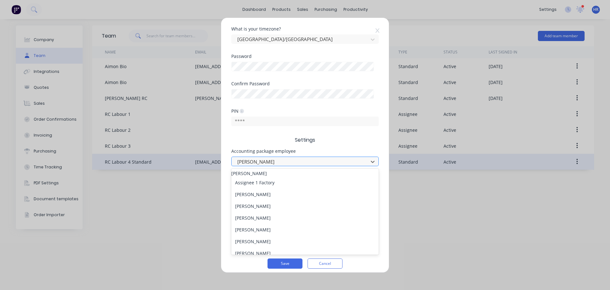
click at [299, 162] on div at bounding box center [301, 161] width 128 height 8
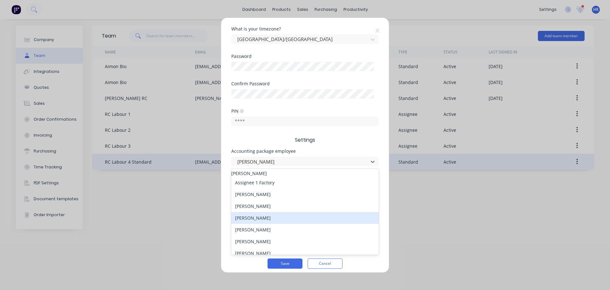
click at [270, 223] on div "Emily Davis" at bounding box center [304, 218] width 147 height 12
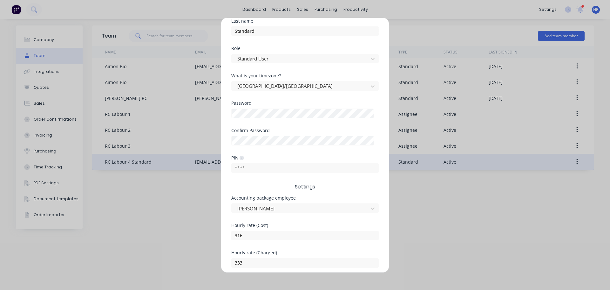
scroll to position [132, 0]
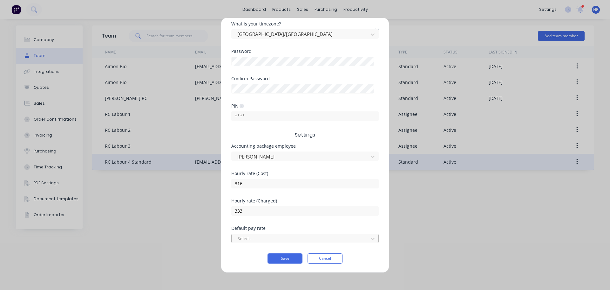
click at [290, 236] on div at bounding box center [301, 238] width 128 height 8
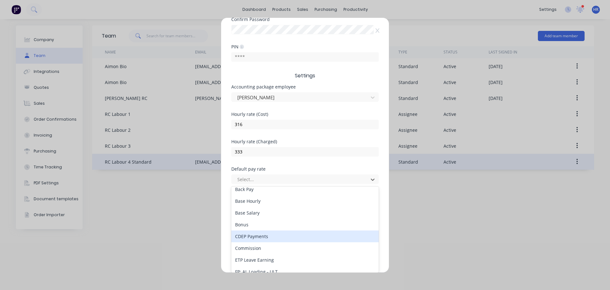
scroll to position [0, 0]
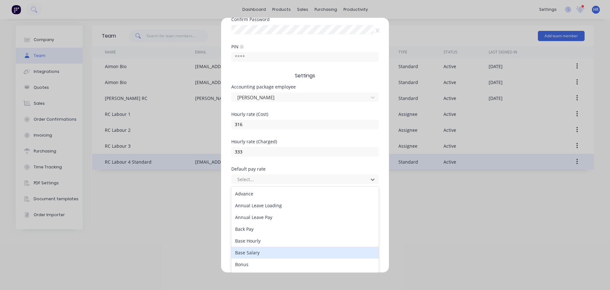
click at [263, 250] on div "Base Salary" at bounding box center [304, 252] width 147 height 12
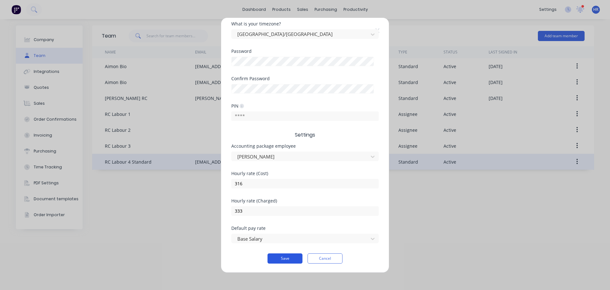
click at [292, 258] on button "Save" at bounding box center [285, 258] width 35 height 10
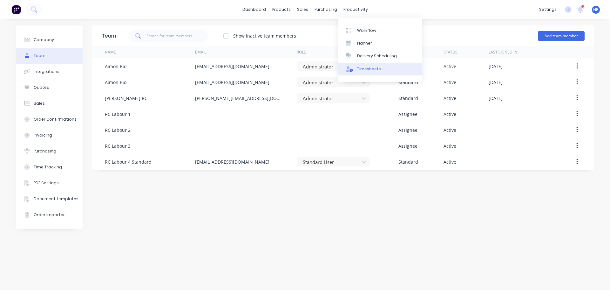
click at [381, 70] on link "Timesheets" at bounding box center [380, 69] width 84 height 13
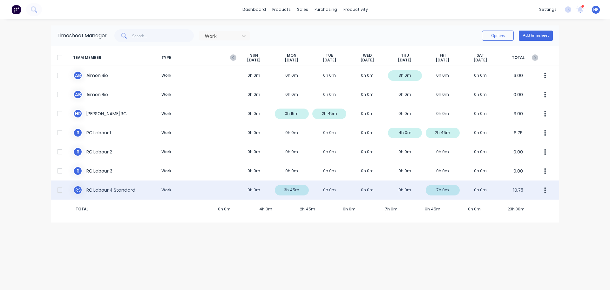
click at [549, 194] on button "button" at bounding box center [545, 189] width 13 height 13
click at [180, 183] on div "R S RC Labour 4 Standard Work 0h 0m 3h 45m 0h 0m 0h 0m 0h 0m 7h 0m 0h 0m 10.75 …" at bounding box center [305, 189] width 509 height 19
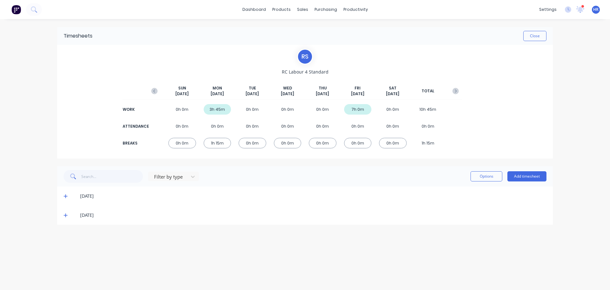
click at [67, 196] on icon at bounding box center [66, 196] width 4 height 4
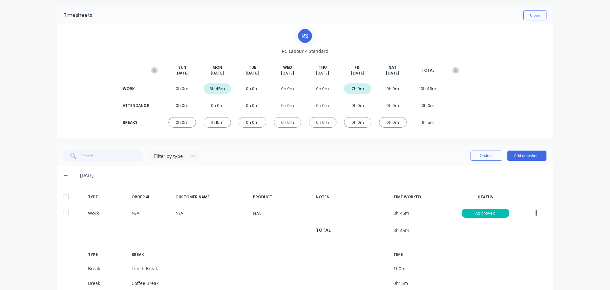
scroll to position [32, 0]
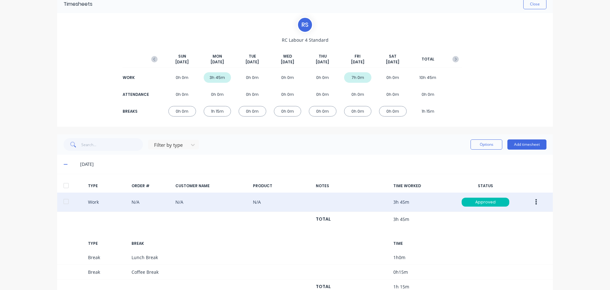
click at [535, 202] on button "button" at bounding box center [536, 201] width 15 height 11
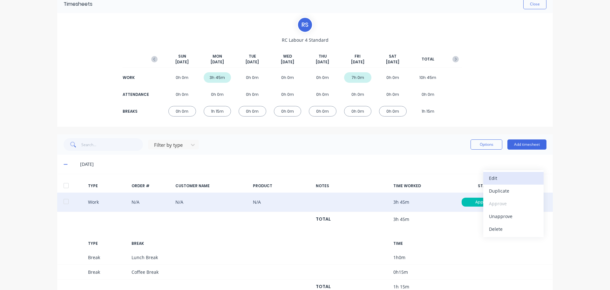
click at [508, 179] on div "Edit" at bounding box center [513, 177] width 49 height 9
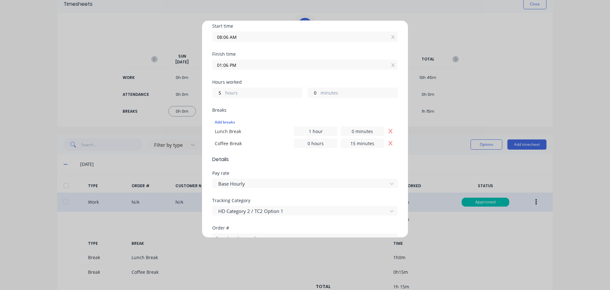
scroll to position [95, 0]
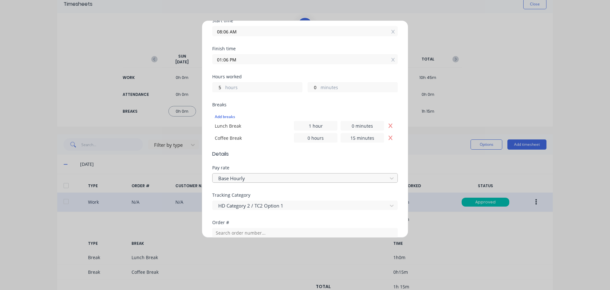
click at [276, 181] on div at bounding box center [301, 178] width 167 height 8
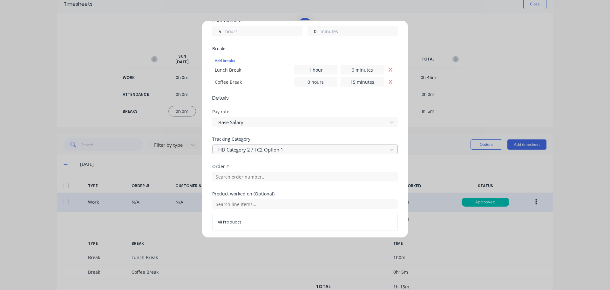
scroll to position [222, 0]
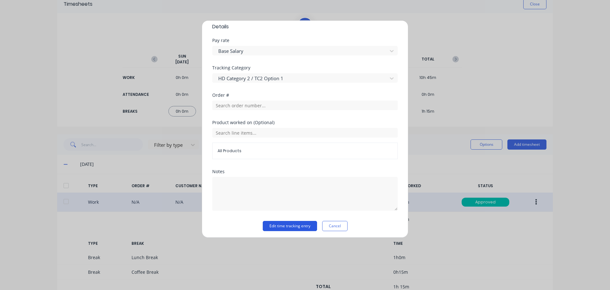
click at [294, 224] on button "Edit time tracking entry" at bounding box center [290, 226] width 54 height 10
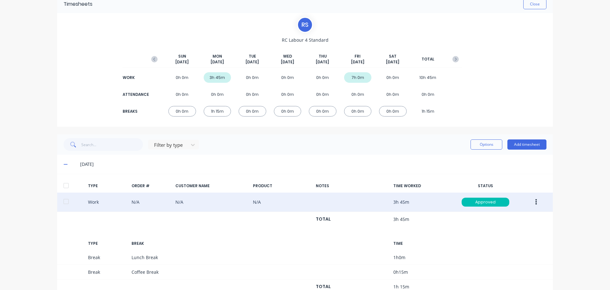
click at [65, 184] on div at bounding box center [66, 185] width 13 height 13
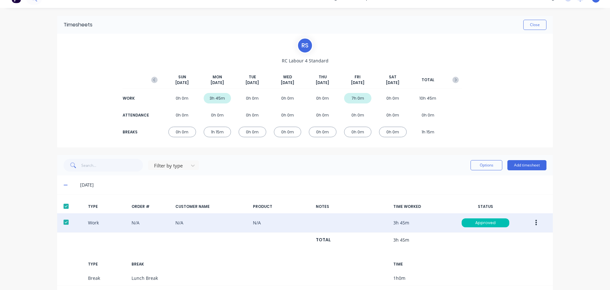
scroll to position [0, 0]
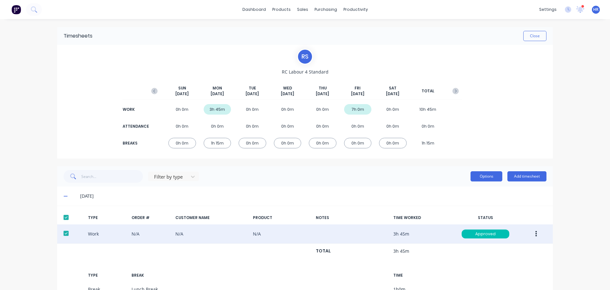
click at [496, 178] on button "Options" at bounding box center [487, 176] width 32 height 10
click at [463, 230] on div "Export" at bounding box center [472, 230] width 49 height 9
click at [538, 41] on button "Close" at bounding box center [534, 36] width 23 height 10
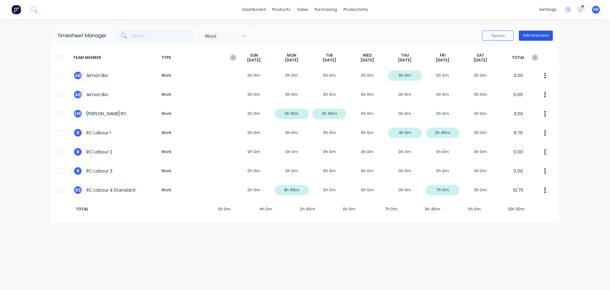
click at [547, 35] on button "Add timesheet" at bounding box center [536, 36] width 34 height 10
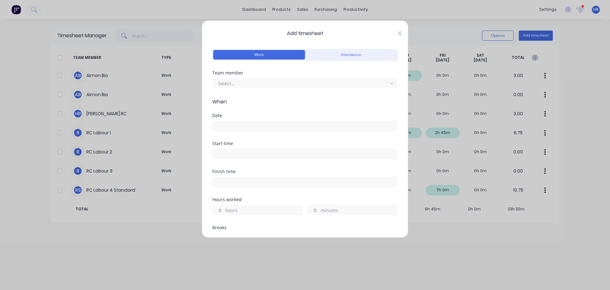
click at [398, 31] on icon at bounding box center [400, 33] width 4 height 5
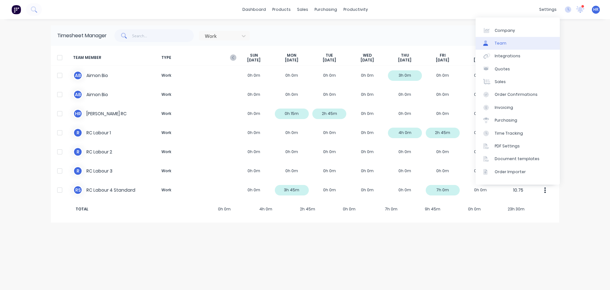
click at [514, 43] on link "Team" at bounding box center [518, 43] width 84 height 13
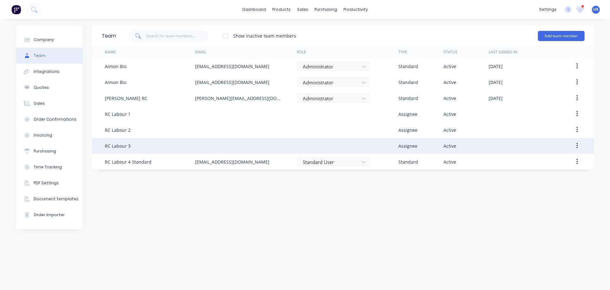
click at [579, 144] on button "button" at bounding box center [577, 145] width 15 height 11
click at [551, 161] on div "Edit" at bounding box center [554, 162] width 49 height 9
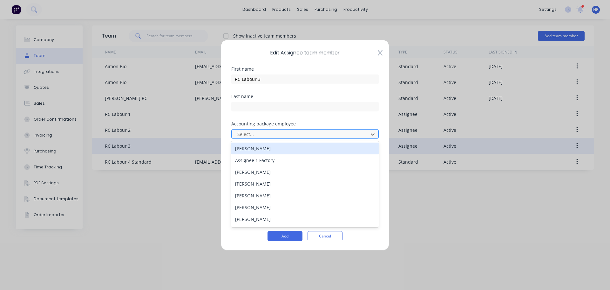
click at [291, 134] on div at bounding box center [301, 134] width 128 height 8
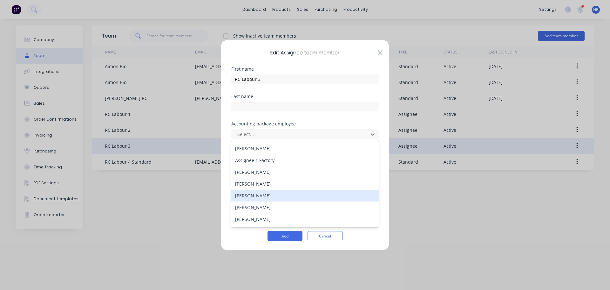
click at [263, 195] on div "Emily Davis" at bounding box center [304, 195] width 147 height 12
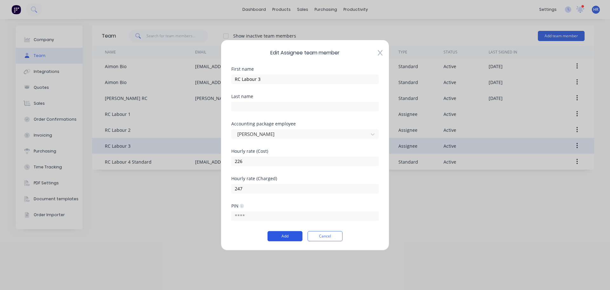
click at [291, 239] on button "Add" at bounding box center [285, 236] width 35 height 10
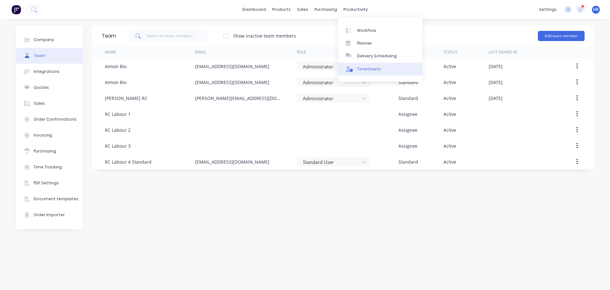
click at [370, 69] on div "Timesheets" at bounding box center [369, 69] width 24 height 6
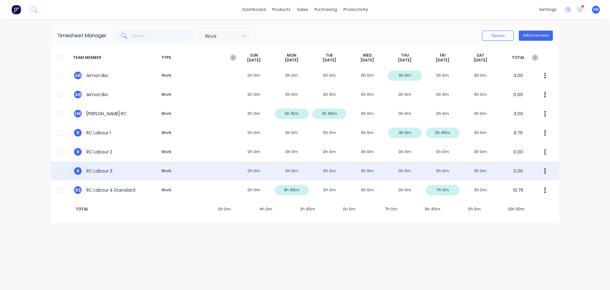
click at [549, 169] on button "button" at bounding box center [545, 170] width 13 height 13
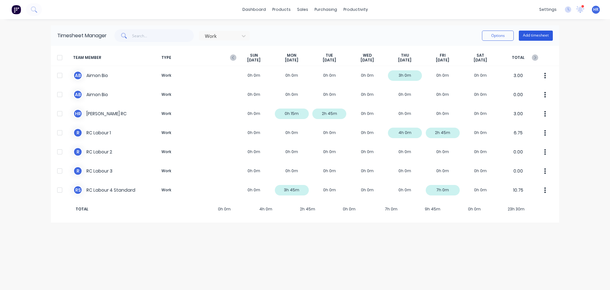
click at [546, 32] on button "Add timesheet" at bounding box center [536, 36] width 34 height 10
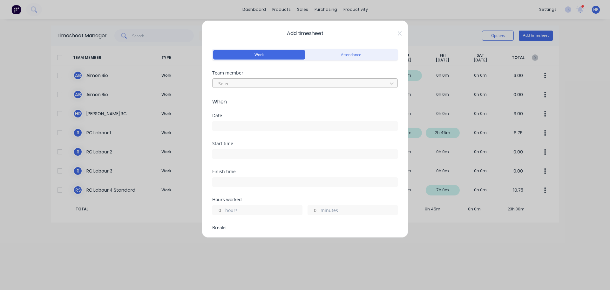
click at [254, 84] on div at bounding box center [301, 83] width 167 height 8
click at [258, 128] on input at bounding box center [305, 126] width 185 height 10
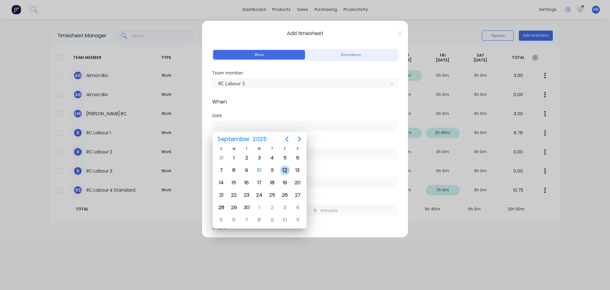
click at [283, 169] on div "12" at bounding box center [285, 170] width 10 height 10
type input "12/09/2025"
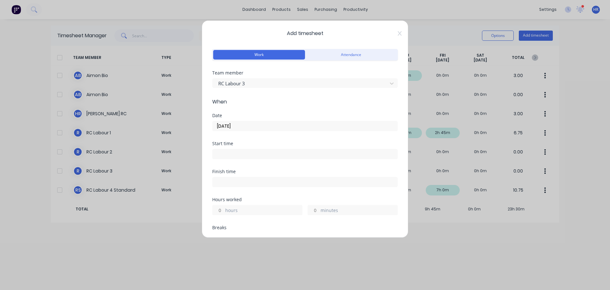
click at [247, 156] on input at bounding box center [305, 154] width 185 height 10
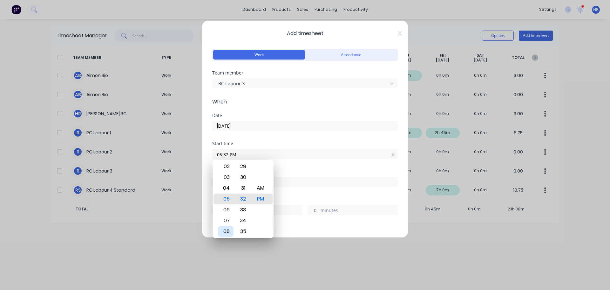
click at [226, 231] on div "08" at bounding box center [226, 231] width 16 height 11
click at [264, 186] on div "AM" at bounding box center [261, 187] width 16 height 11
type input "08:32 AM"
click at [295, 163] on div "Start time 08:32 AM" at bounding box center [305, 155] width 186 height 28
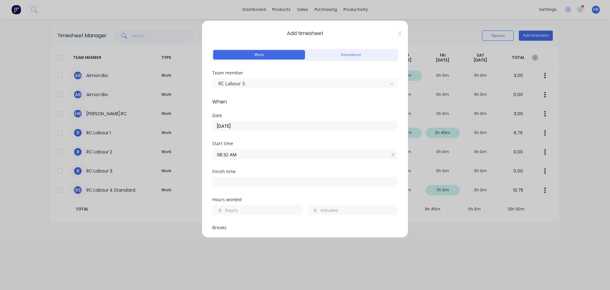
click at [220, 207] on input "hours" at bounding box center [218, 210] width 11 height 10
type input "4"
type input "12:32 PM"
type input "0"
click at [260, 193] on div "Finish time 12:32 PM" at bounding box center [305, 183] width 186 height 28
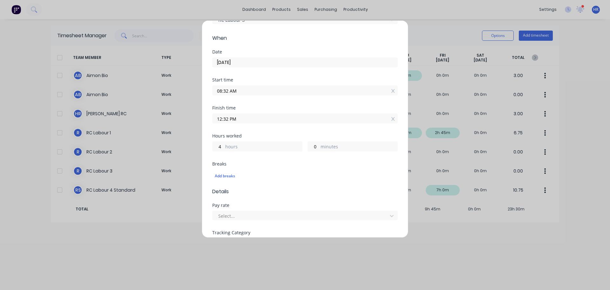
scroll to position [127, 0]
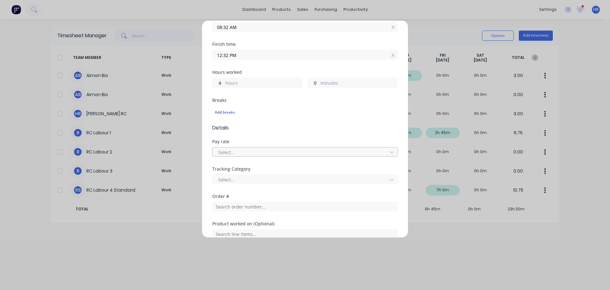
click at [246, 147] on div "Select..." at bounding box center [301, 152] width 170 height 10
click at [261, 183] on div at bounding box center [301, 179] width 167 height 8
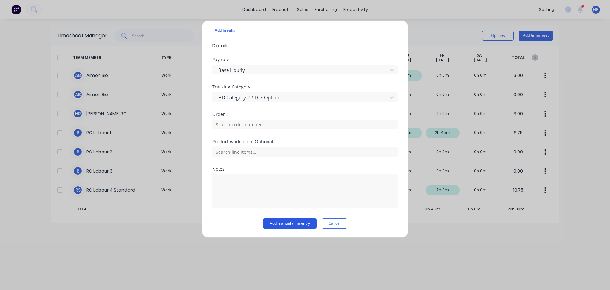
click at [276, 220] on button "Add manual time entry" at bounding box center [290, 223] width 54 height 10
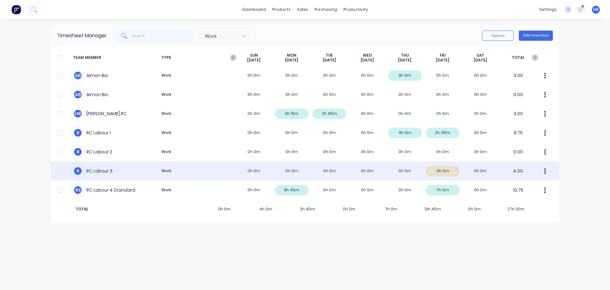
click at [63, 171] on div at bounding box center [59, 170] width 13 height 13
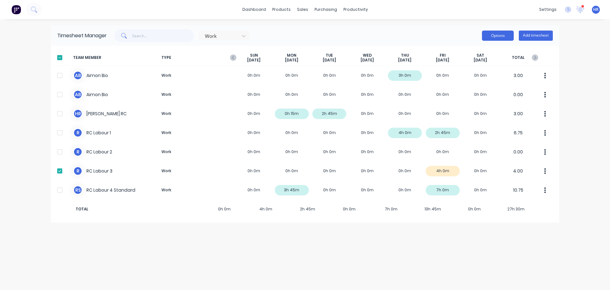
click at [508, 38] on button "Options" at bounding box center [498, 36] width 32 height 10
click at [492, 52] on div "Approve" at bounding box center [483, 51] width 49 height 9
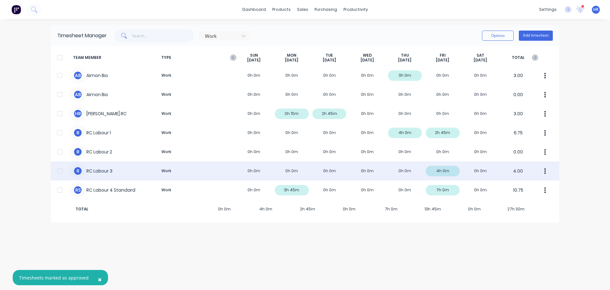
click at [61, 173] on div at bounding box center [59, 170] width 13 height 13
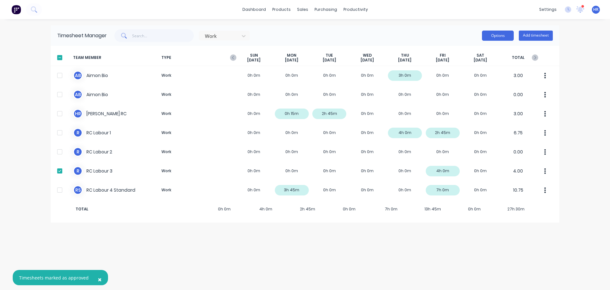
click at [505, 36] on button "Options" at bounding box center [498, 36] width 32 height 10
click at [479, 89] on div "Export" at bounding box center [483, 90] width 49 height 9
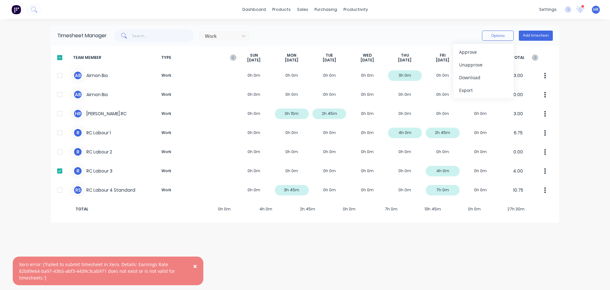
click at [197, 266] on span "×" at bounding box center [195, 265] width 4 height 9
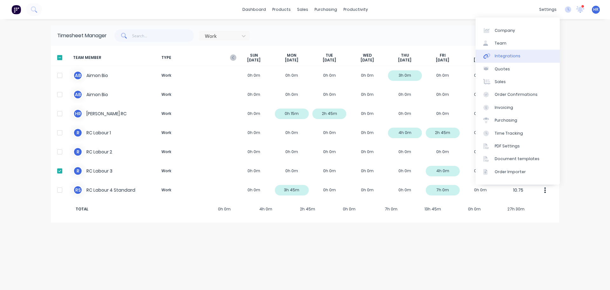
click at [514, 56] on div "Integrations" at bounding box center [508, 56] width 26 height 6
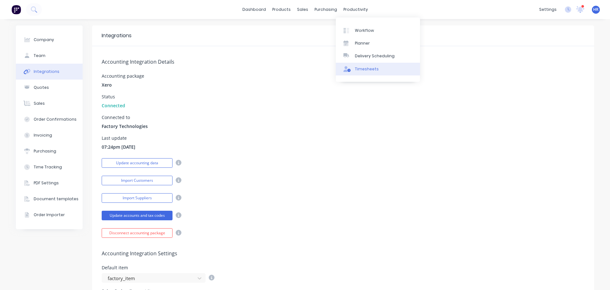
click at [359, 67] on div "Timesheets" at bounding box center [367, 69] width 24 height 6
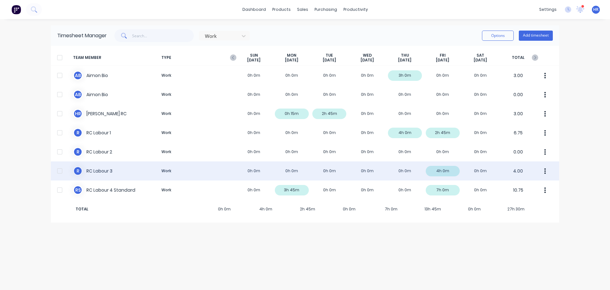
click at [545, 172] on icon "button" at bounding box center [545, 171] width 2 height 7
click at [150, 169] on div "R RC Labour 3 Work 0h 0m 0h 0m 0h 0m 0h 0m 0h 0m 4h 0m 0h 0m 4.00" at bounding box center [305, 170] width 509 height 19
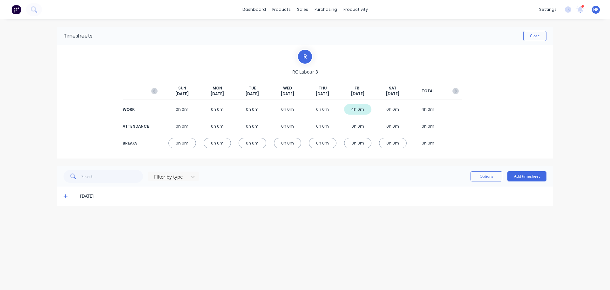
click at [62, 195] on div "12/09/25" at bounding box center [305, 195] width 496 height 19
click at [72, 193] on div "12/09/25" at bounding box center [305, 195] width 496 height 19
click at [67, 195] on icon at bounding box center [66, 196] width 4 height 4
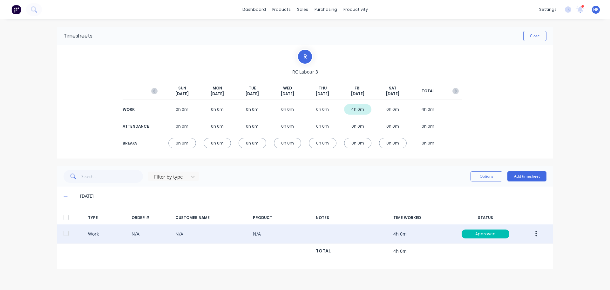
click at [539, 231] on button "button" at bounding box center [536, 233] width 15 height 11
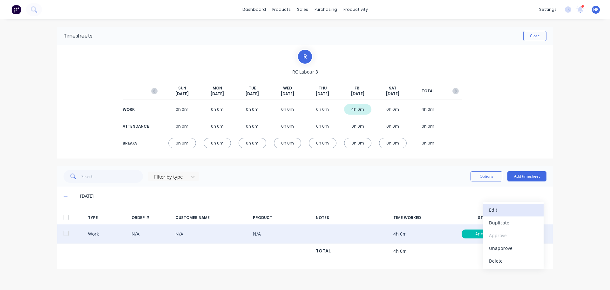
click at [509, 213] on div "Edit" at bounding box center [513, 209] width 49 height 9
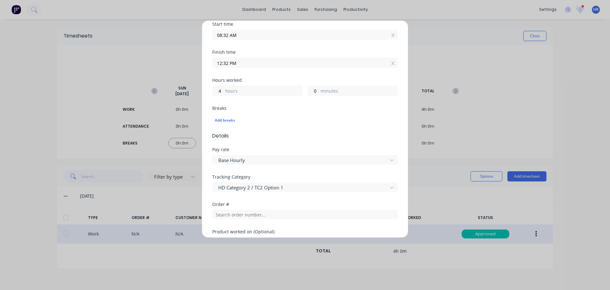
scroll to position [95, 0]
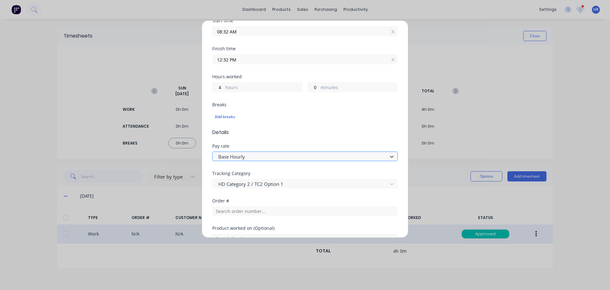
click at [284, 159] on div at bounding box center [301, 157] width 167 height 8
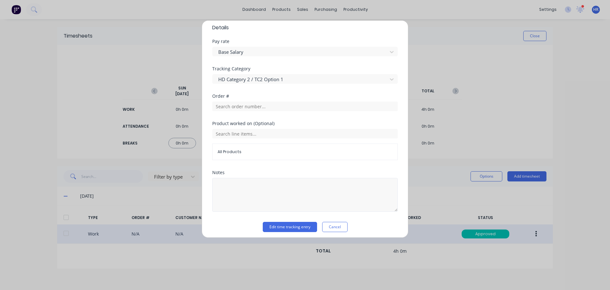
scroll to position [203, 0]
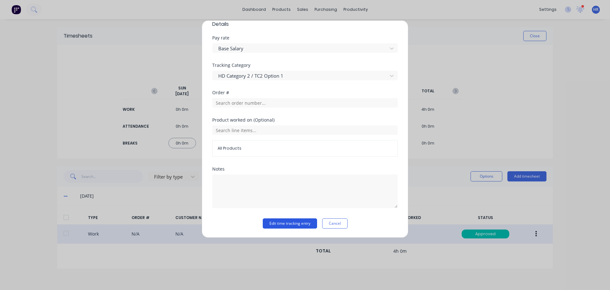
click at [301, 221] on button "Edit time tracking entry" at bounding box center [290, 223] width 54 height 10
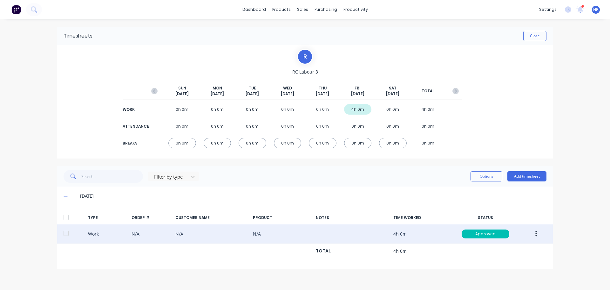
click at [64, 217] on div at bounding box center [66, 217] width 13 height 13
click at [452, 179] on div "Filter by type Options Add timesheet" at bounding box center [305, 176] width 483 height 13
click at [489, 178] on button "Options" at bounding box center [487, 176] width 32 height 10
click at [460, 229] on div "Export" at bounding box center [472, 230] width 49 height 9
click at [331, 182] on div "Filter by type Options Approve Unapprove Delete Export Add timesheet" at bounding box center [305, 176] width 483 height 13
